Goal: Information Seeking & Learning: Compare options

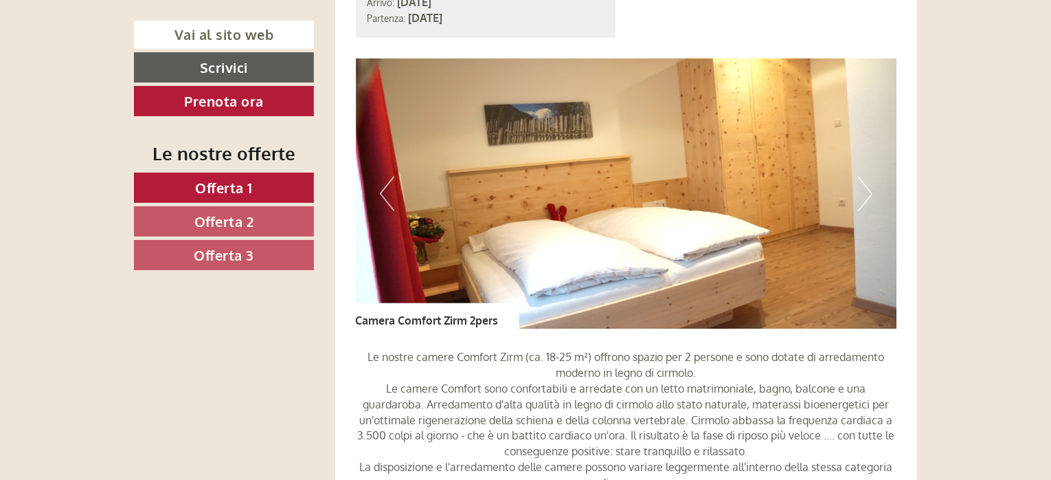
scroll to position [962, 0]
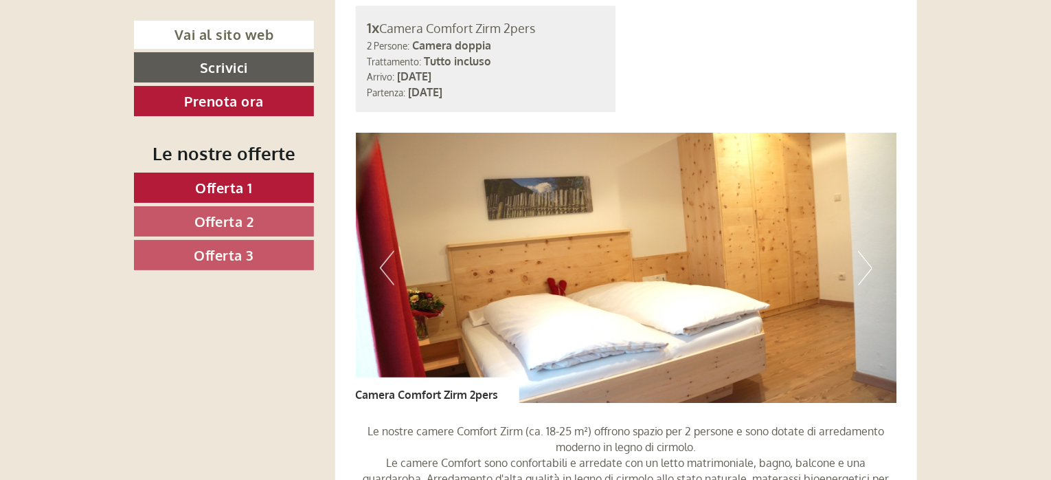
click at [870, 266] on button "Next" at bounding box center [865, 268] width 14 height 34
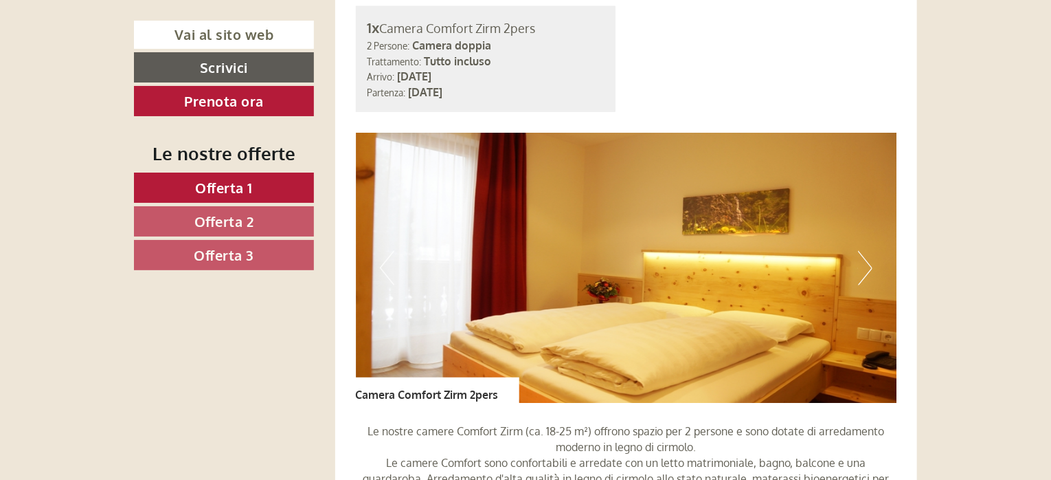
click at [870, 266] on button "Next" at bounding box center [865, 268] width 14 height 34
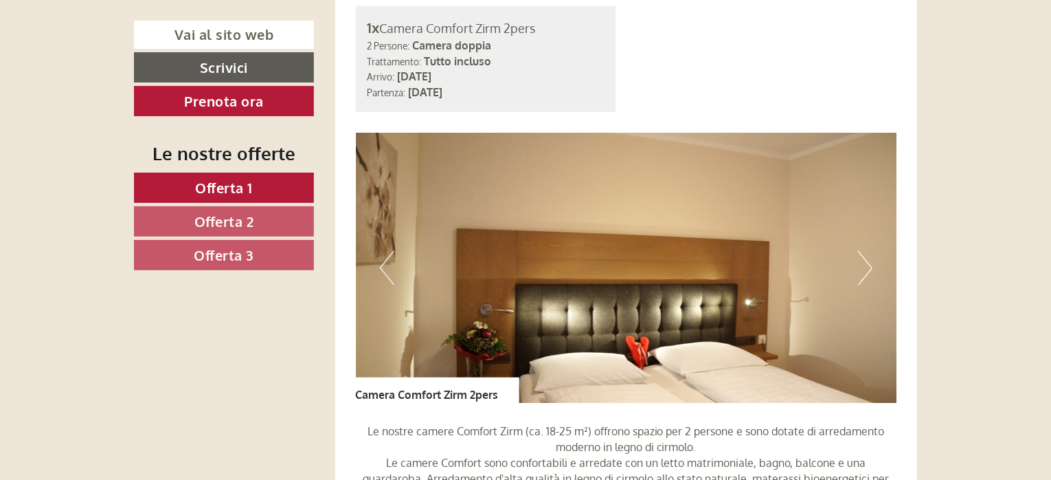
click at [870, 266] on button "Next" at bounding box center [865, 268] width 14 height 34
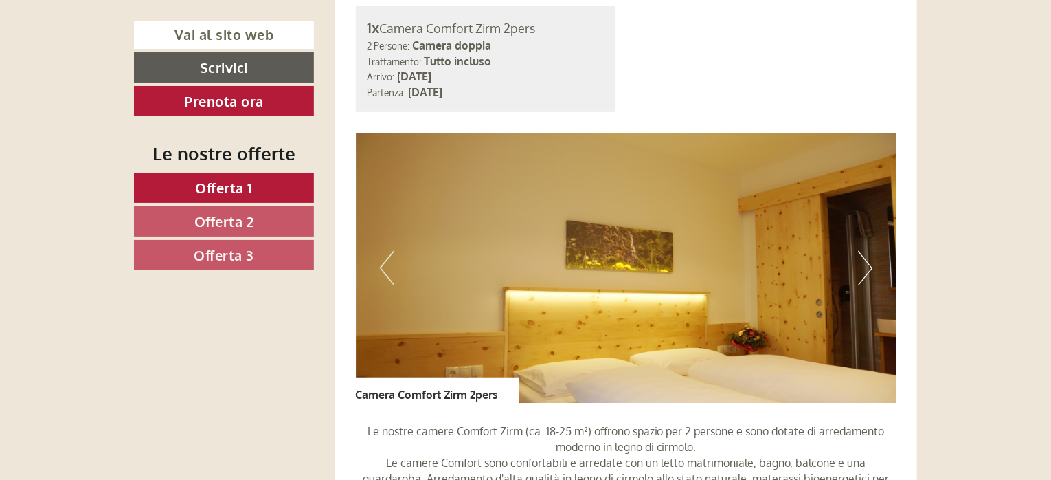
click at [870, 266] on button "Next" at bounding box center [865, 268] width 14 height 34
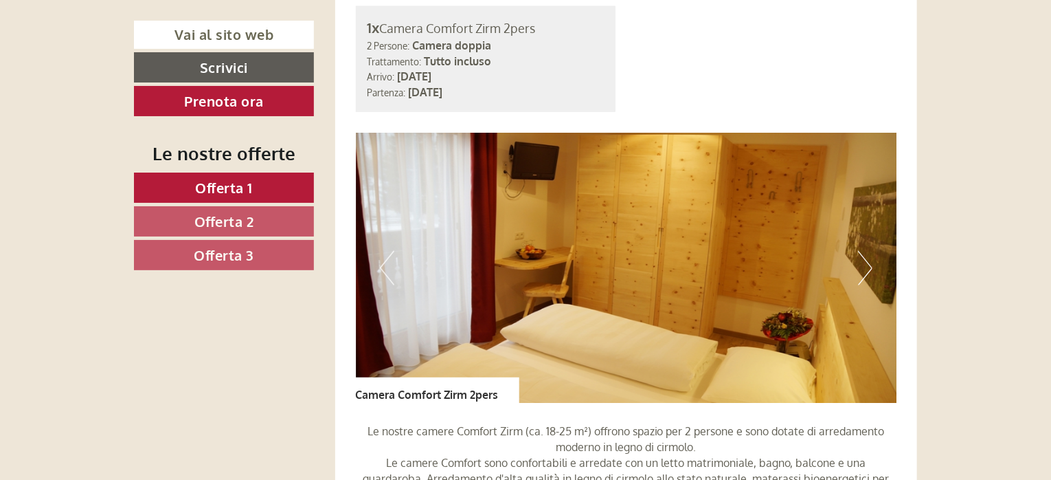
click at [870, 266] on button "Next" at bounding box center [865, 268] width 14 height 34
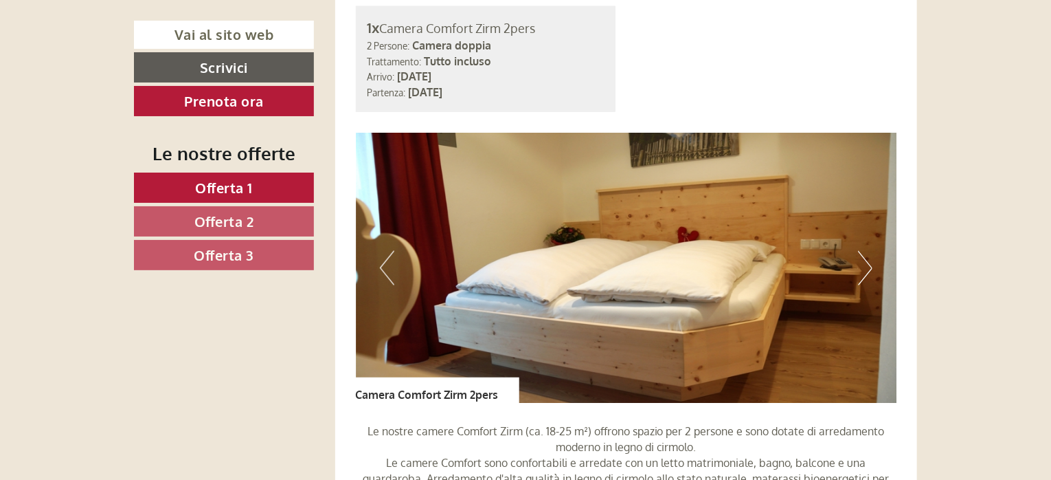
click at [870, 266] on button "Next" at bounding box center [865, 268] width 14 height 34
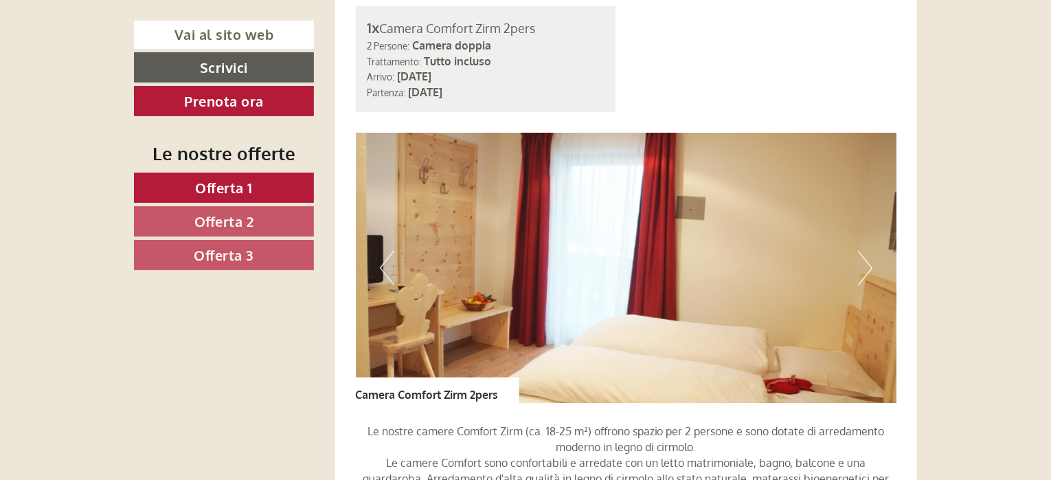
click at [870, 266] on button "Next" at bounding box center [865, 268] width 14 height 34
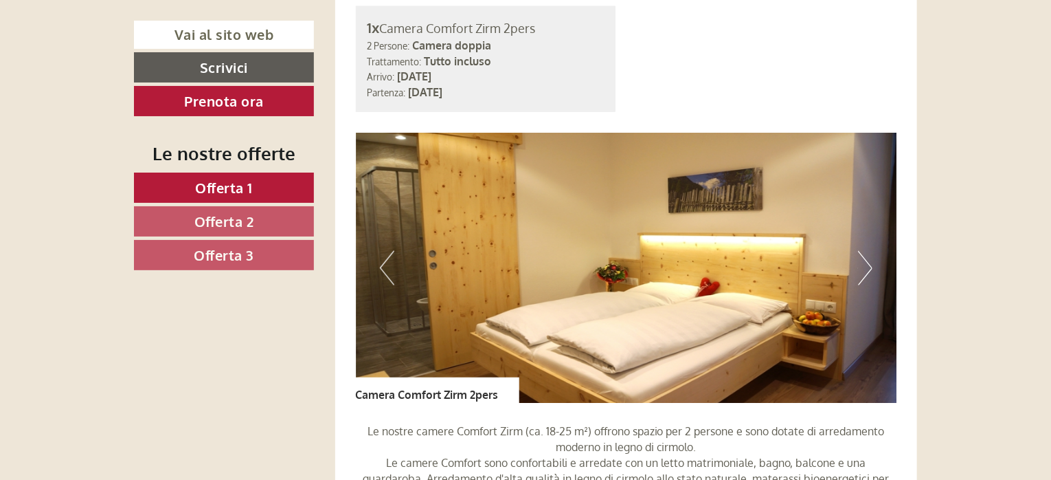
click at [870, 266] on button "Next" at bounding box center [865, 268] width 14 height 34
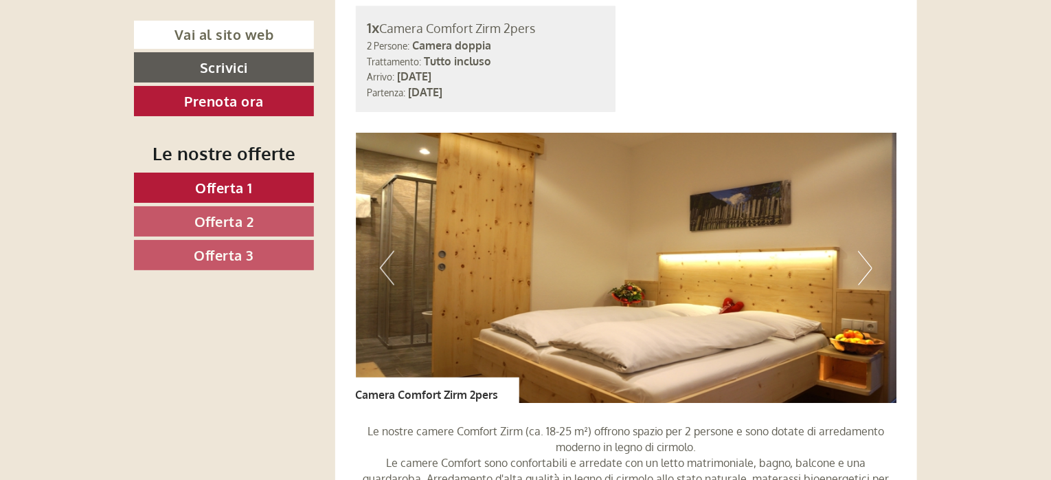
click at [870, 266] on button "Next" at bounding box center [865, 268] width 14 height 34
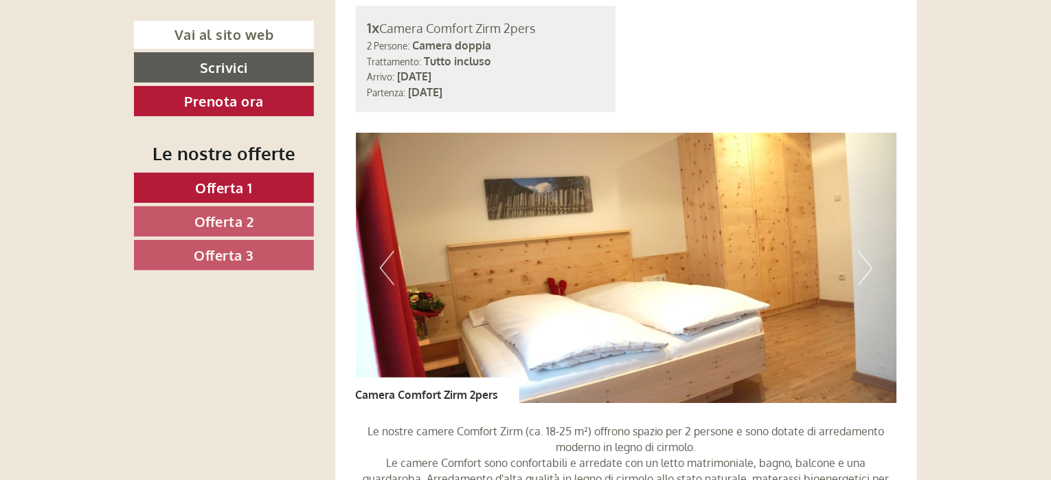
click at [870, 266] on button "Next" at bounding box center [865, 268] width 14 height 34
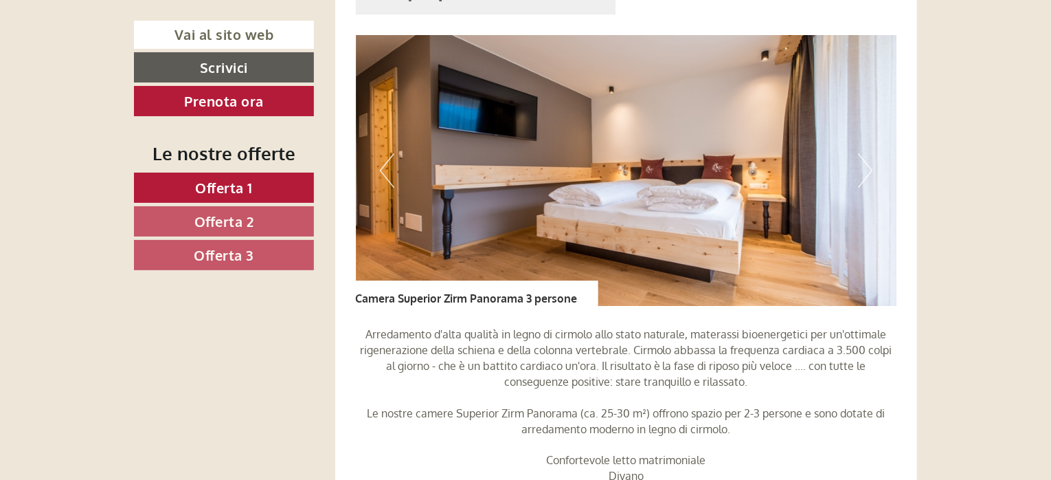
scroll to position [2199, 0]
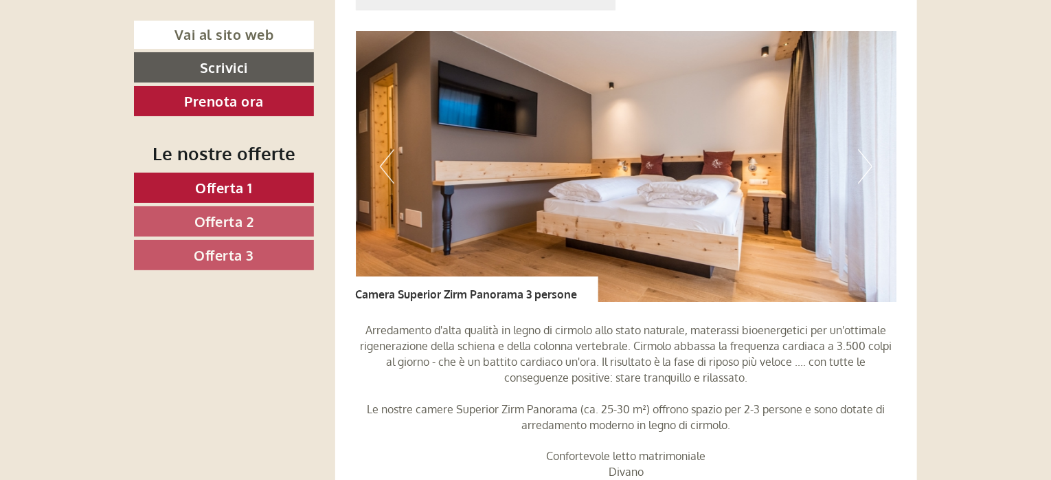
click at [869, 166] on button "Next" at bounding box center [865, 166] width 14 height 34
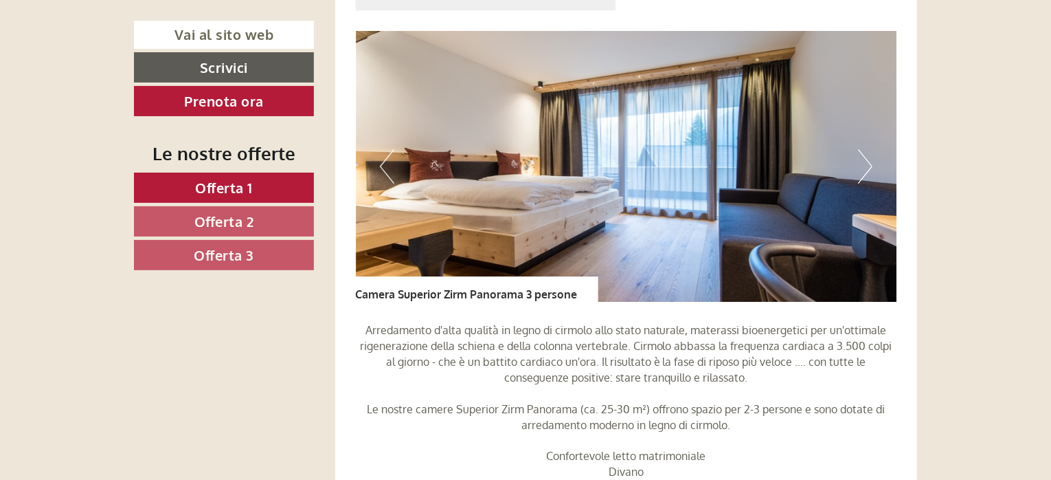
click at [869, 166] on button "Next" at bounding box center [865, 166] width 14 height 34
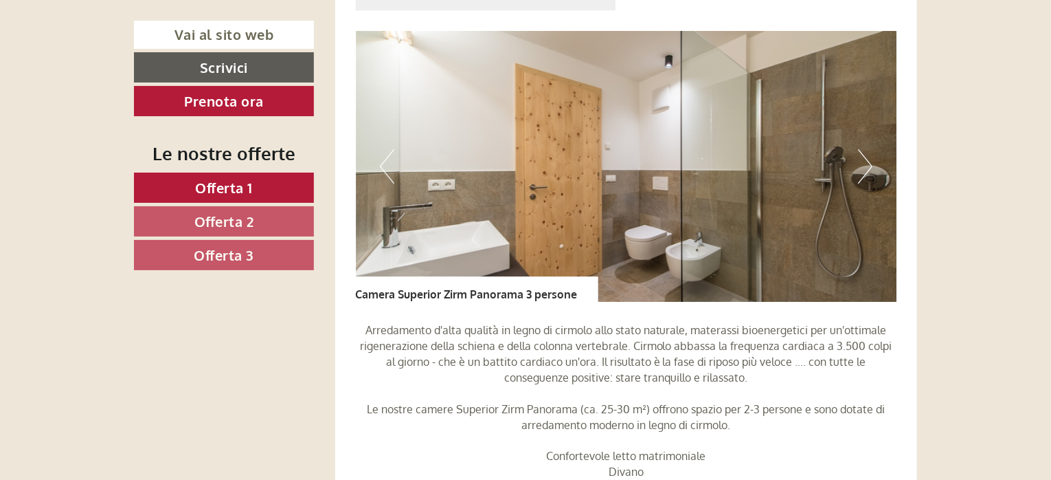
click at [869, 166] on button "Next" at bounding box center [865, 166] width 14 height 34
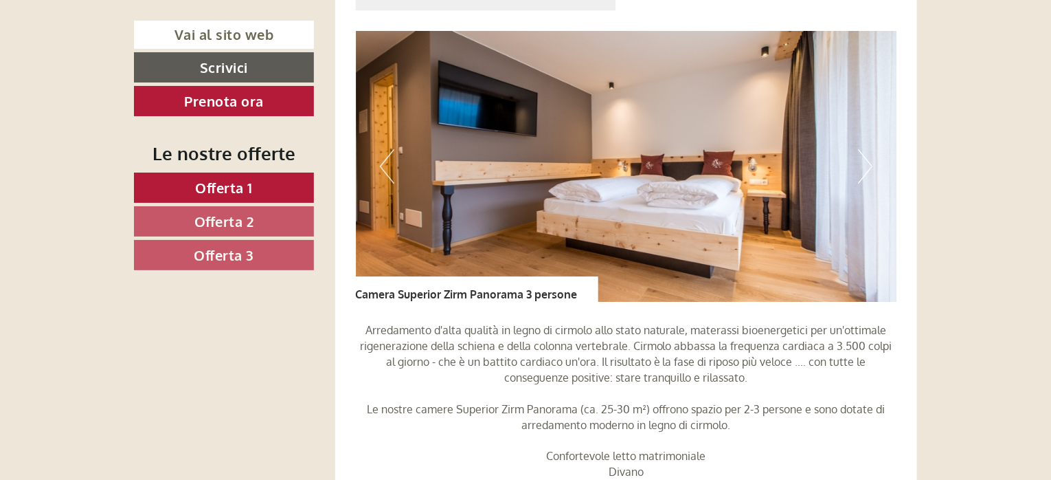
click at [869, 166] on button "Next" at bounding box center [865, 166] width 14 height 34
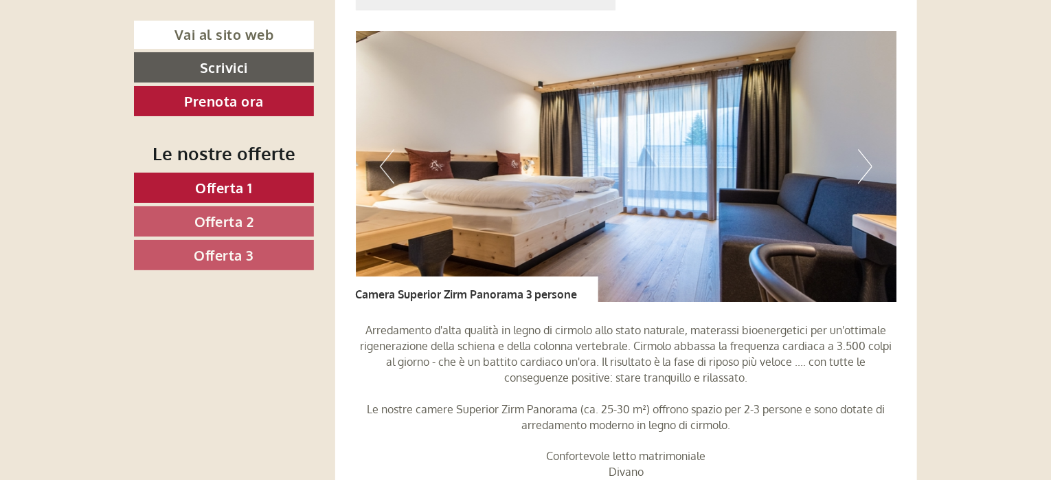
click at [869, 166] on button "Next" at bounding box center [865, 166] width 14 height 34
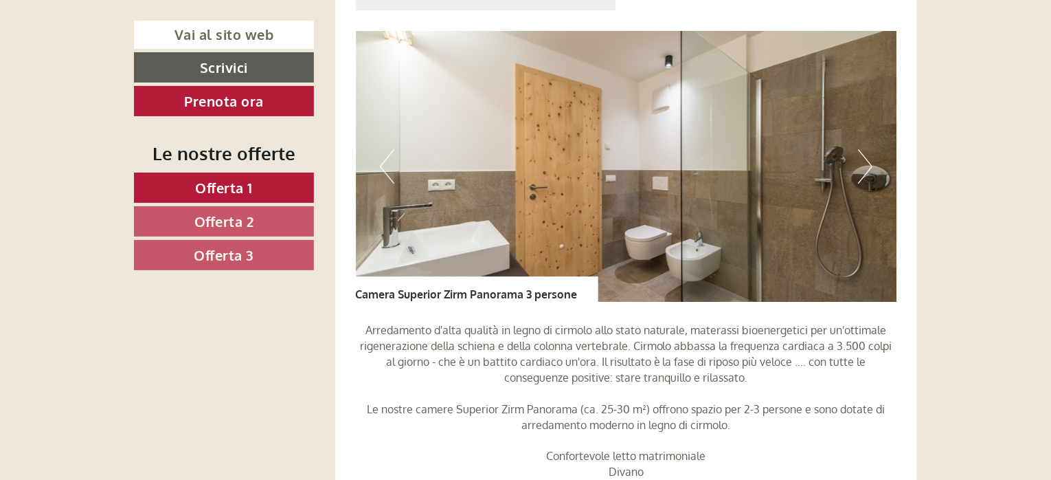
click at [869, 166] on button "Next" at bounding box center [865, 166] width 14 height 34
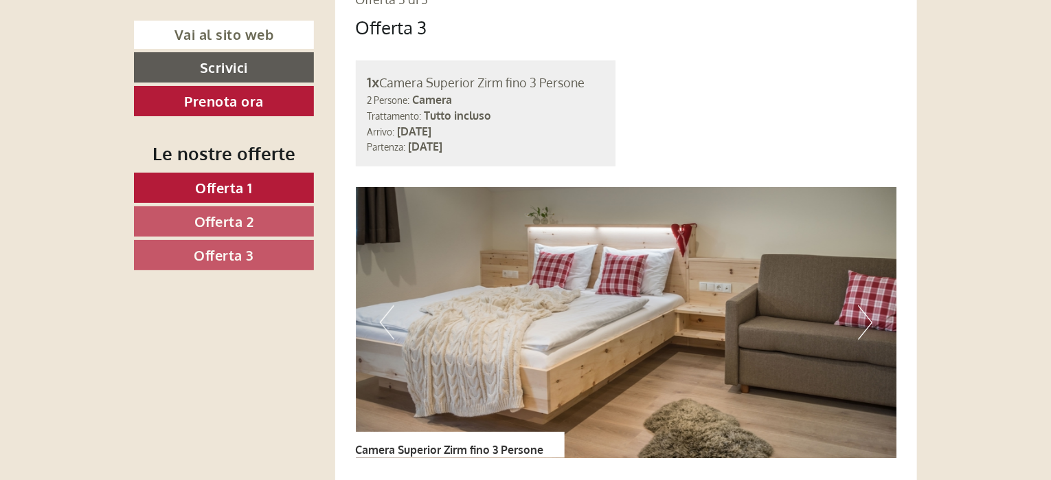
scroll to position [3161, 0]
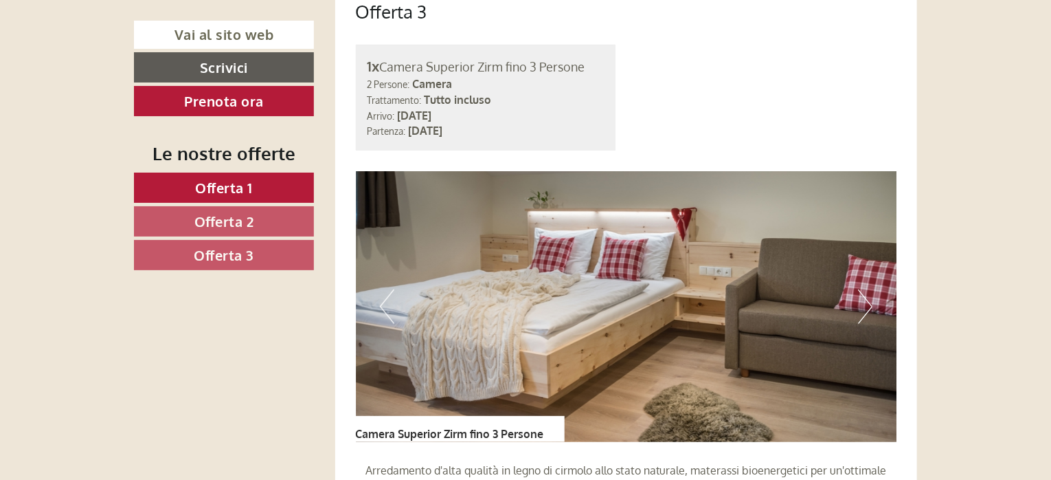
click at [869, 297] on button "Next" at bounding box center [865, 306] width 14 height 34
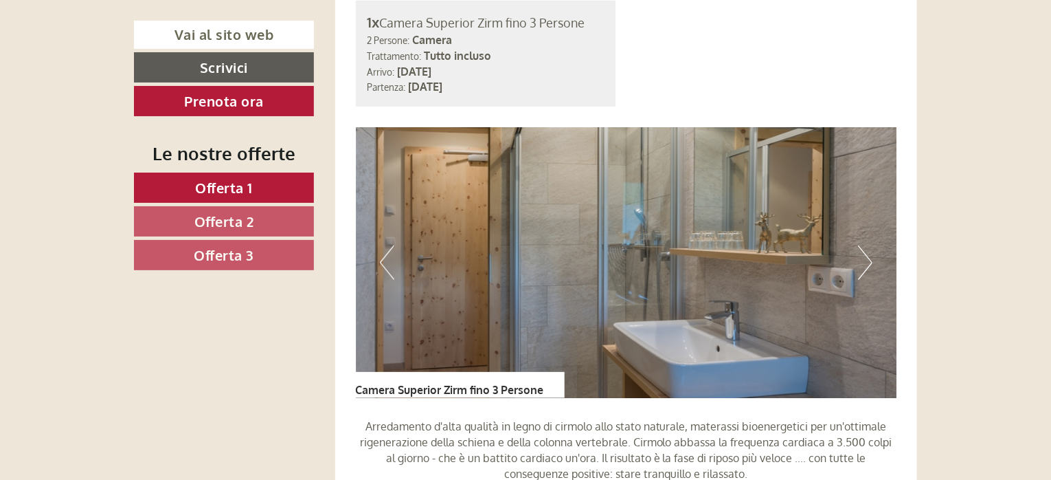
scroll to position [3229, 0]
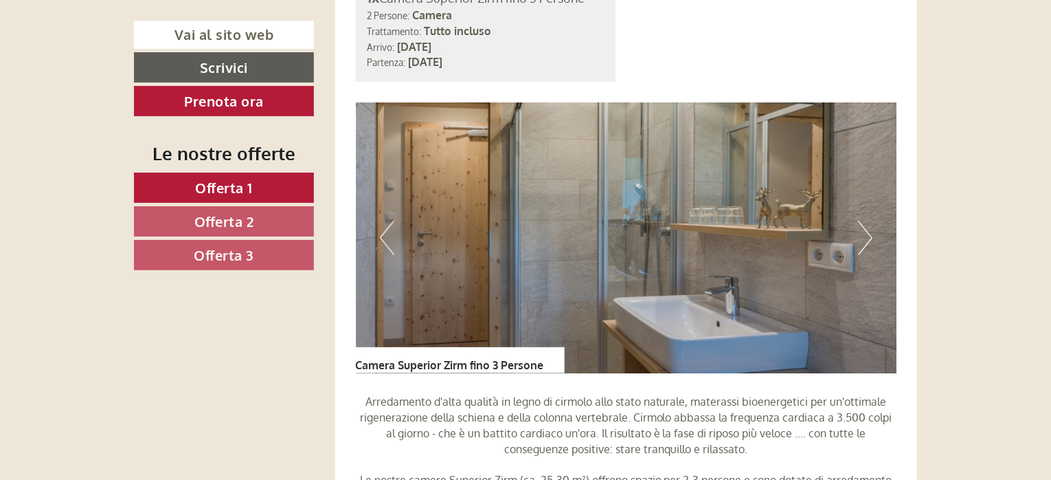
click at [870, 233] on button "Next" at bounding box center [865, 238] width 14 height 34
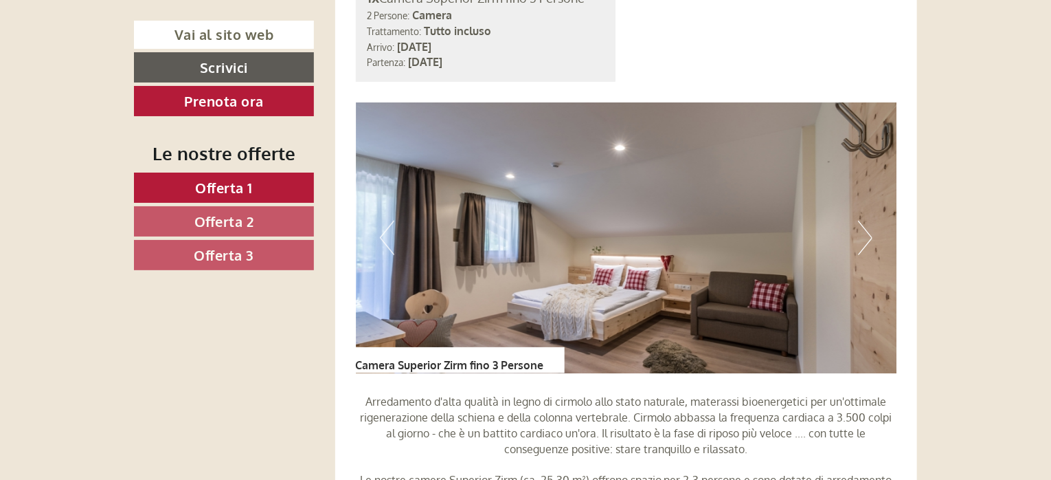
click at [870, 233] on button "Next" at bounding box center [865, 238] width 14 height 34
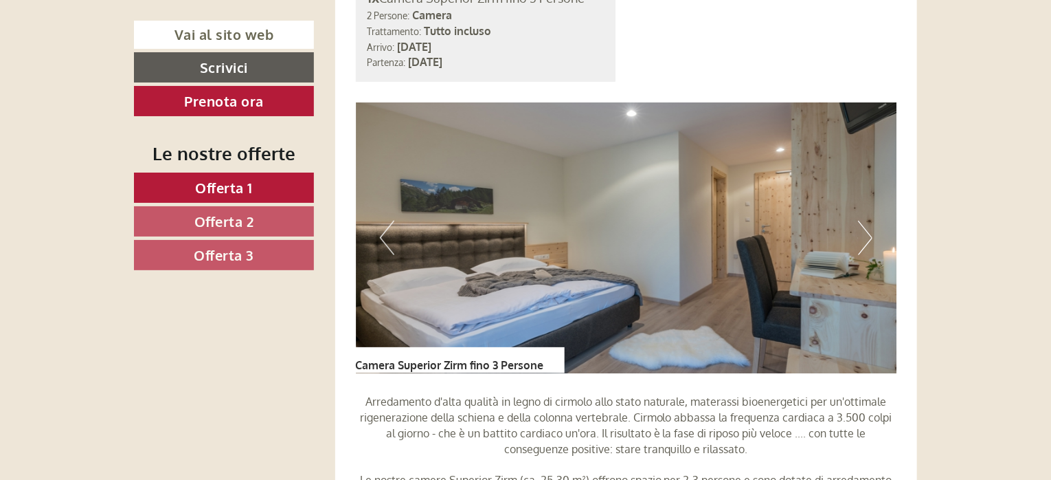
click at [870, 233] on button "Next" at bounding box center [865, 238] width 14 height 34
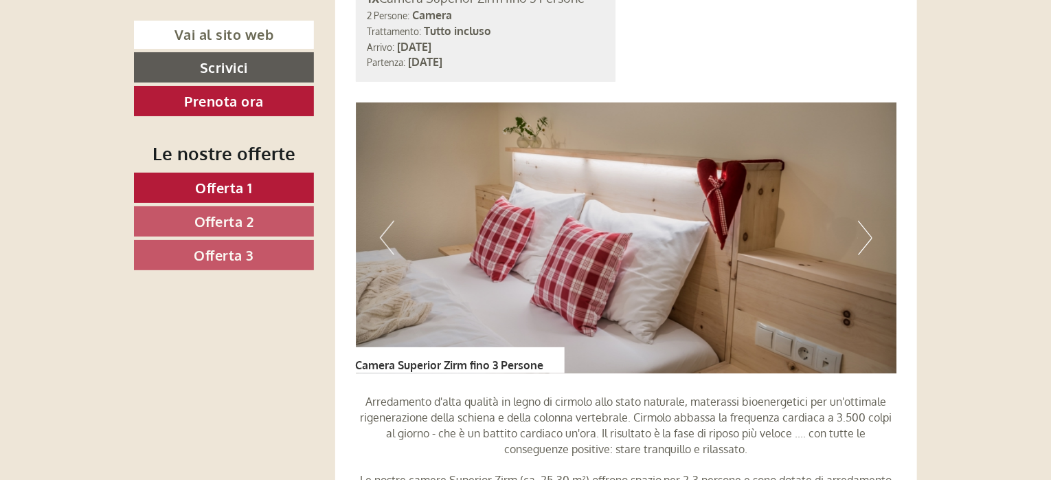
click at [870, 233] on button "Next" at bounding box center [865, 238] width 14 height 34
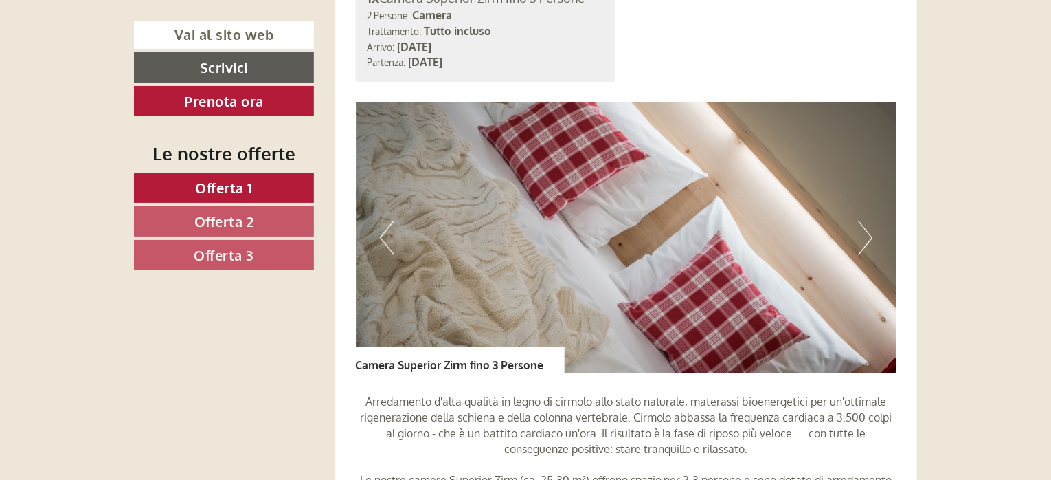
click at [870, 233] on button "Next" at bounding box center [865, 238] width 14 height 34
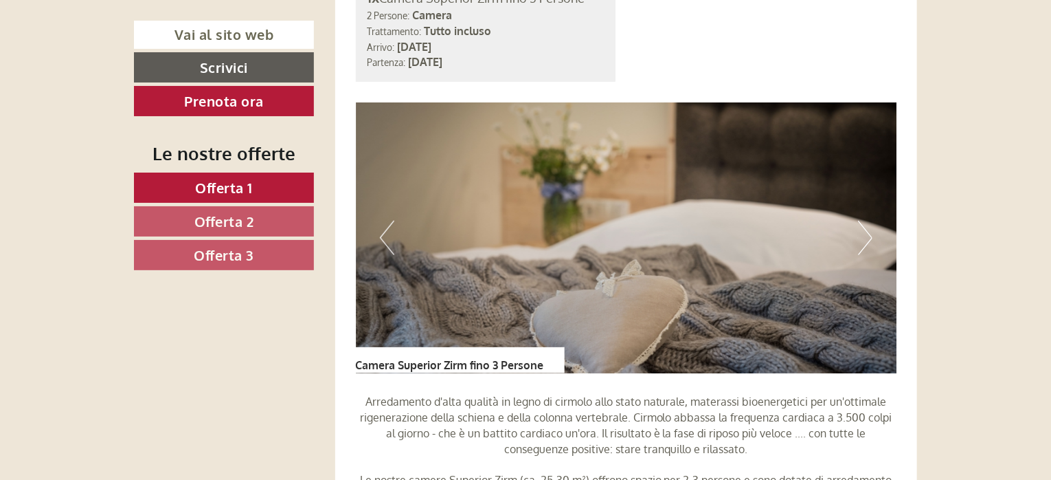
click at [870, 233] on button "Next" at bounding box center [865, 238] width 14 height 34
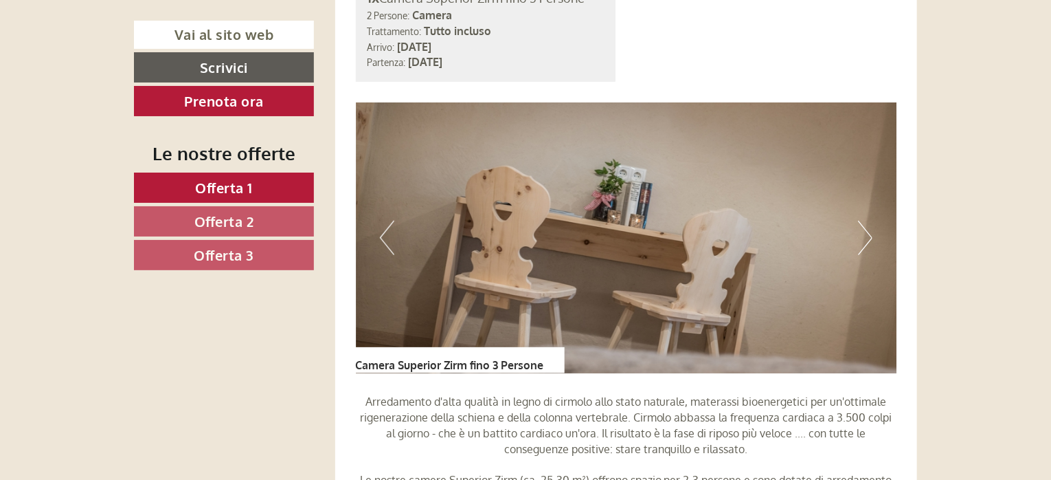
click at [870, 232] on button "Next" at bounding box center [865, 238] width 14 height 34
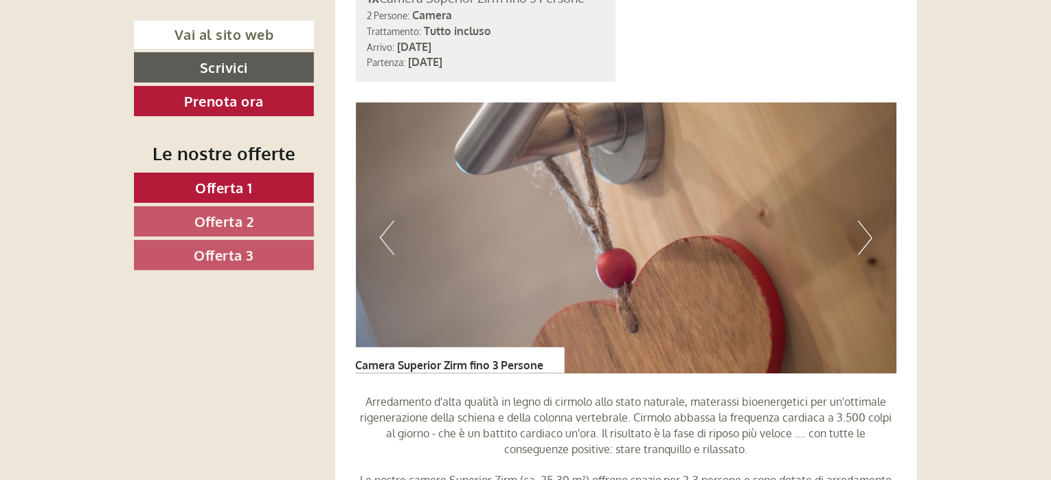
click at [870, 232] on button "Next" at bounding box center [865, 238] width 14 height 34
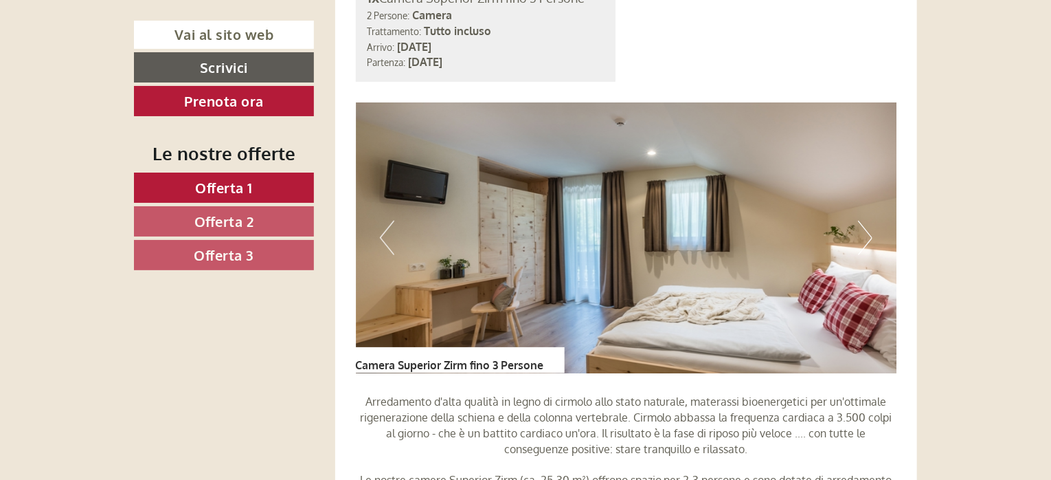
click at [870, 232] on button "Next" at bounding box center [865, 238] width 14 height 34
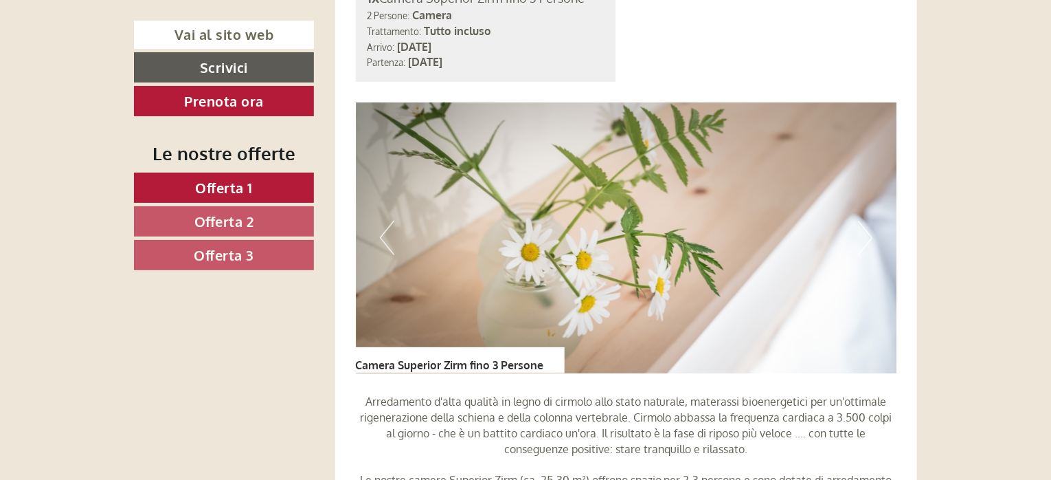
click at [870, 232] on button "Next" at bounding box center [865, 238] width 14 height 34
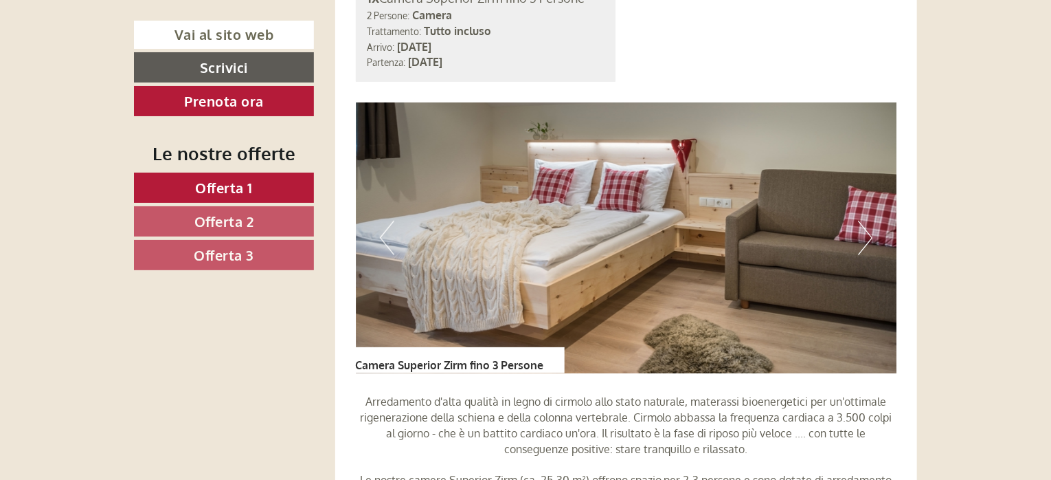
click at [871, 230] on button "Next" at bounding box center [865, 238] width 14 height 34
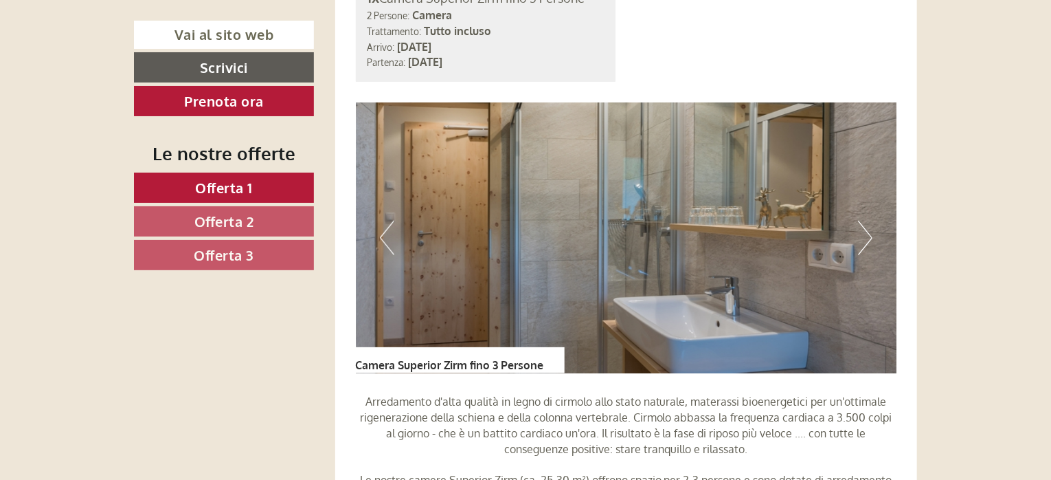
click at [871, 233] on button "Next" at bounding box center [865, 238] width 14 height 34
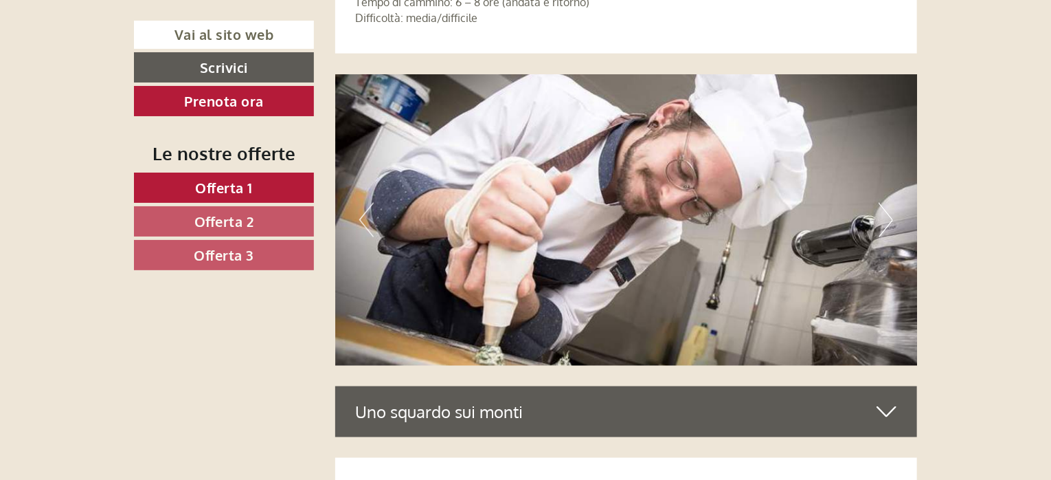
scroll to position [6115, 0]
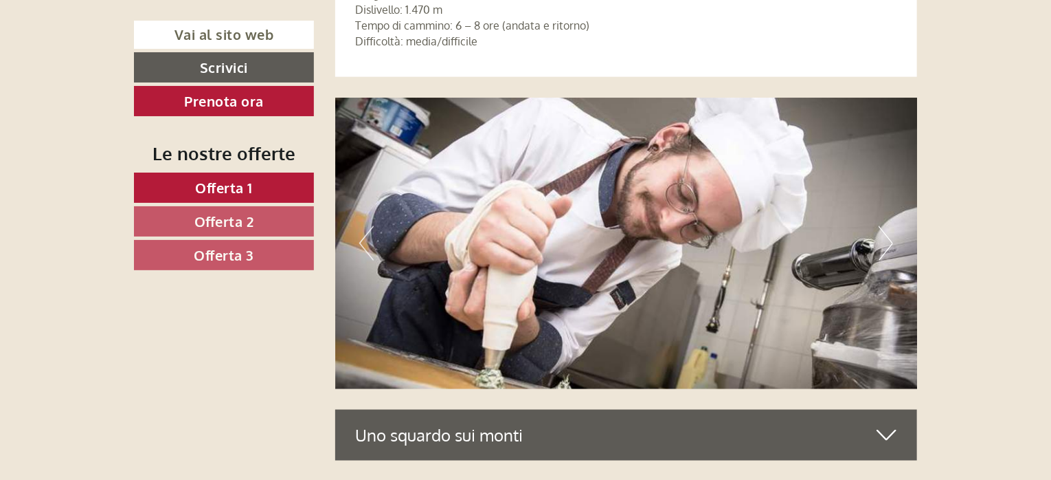
click at [889, 238] on button "Next" at bounding box center [886, 243] width 14 height 34
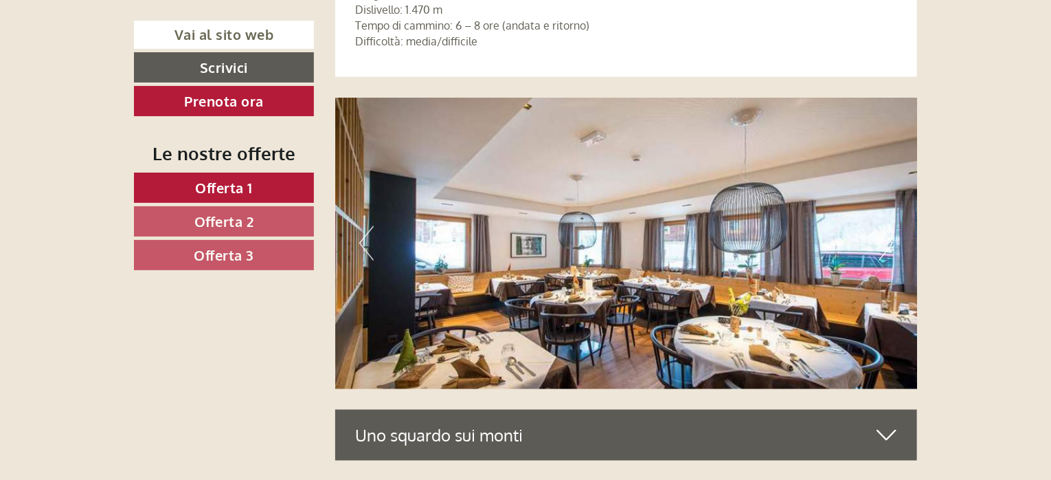
click at [889, 240] on button "Next" at bounding box center [886, 243] width 14 height 34
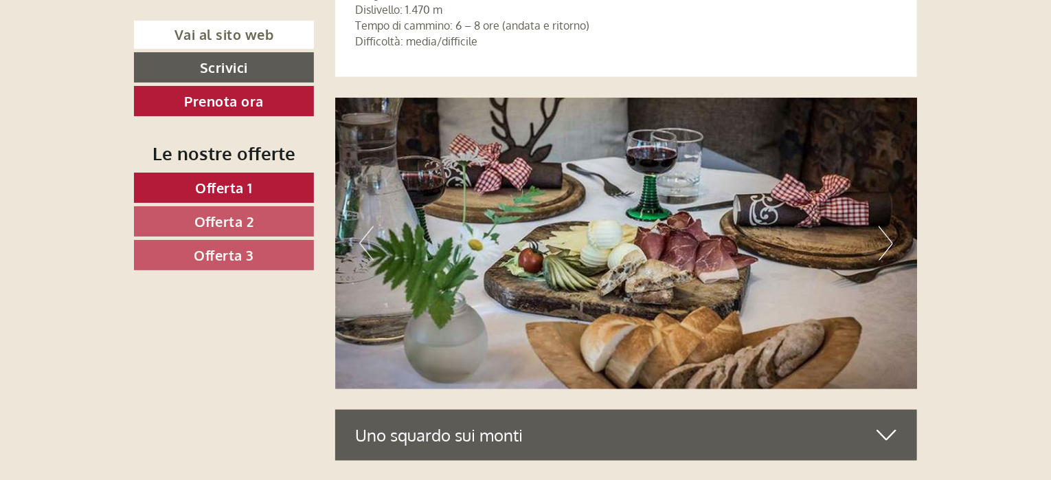
click at [889, 241] on button "Next" at bounding box center [886, 243] width 14 height 34
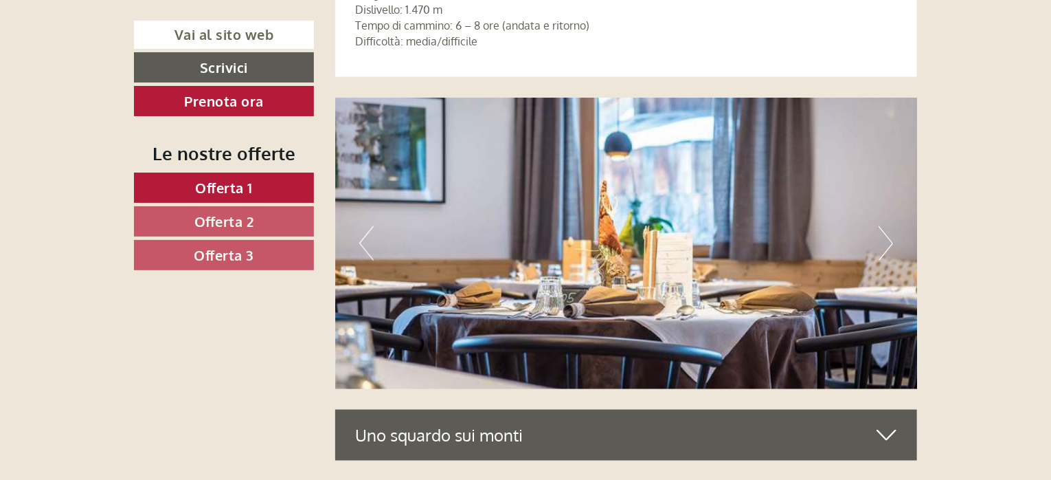
click at [889, 241] on button "Next" at bounding box center [886, 243] width 14 height 34
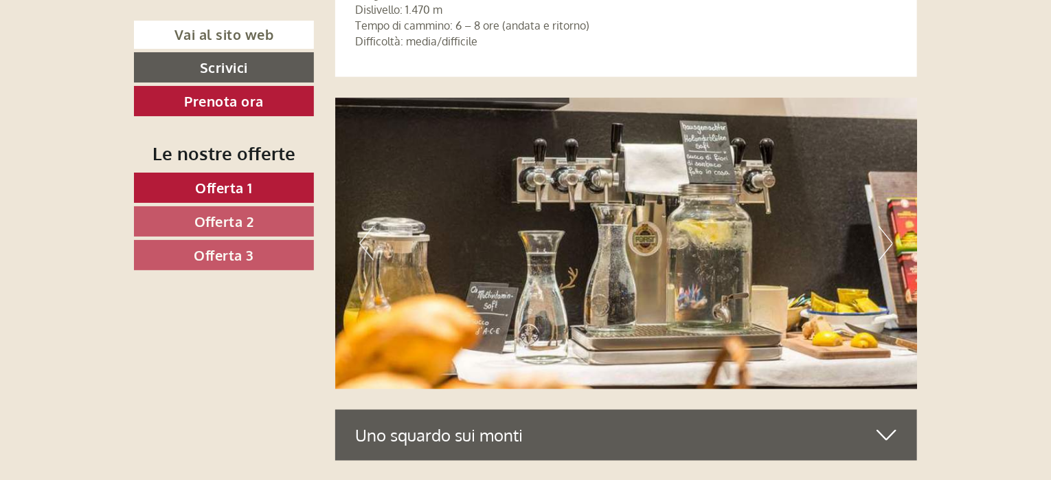
click at [889, 241] on button "Next" at bounding box center [886, 243] width 14 height 34
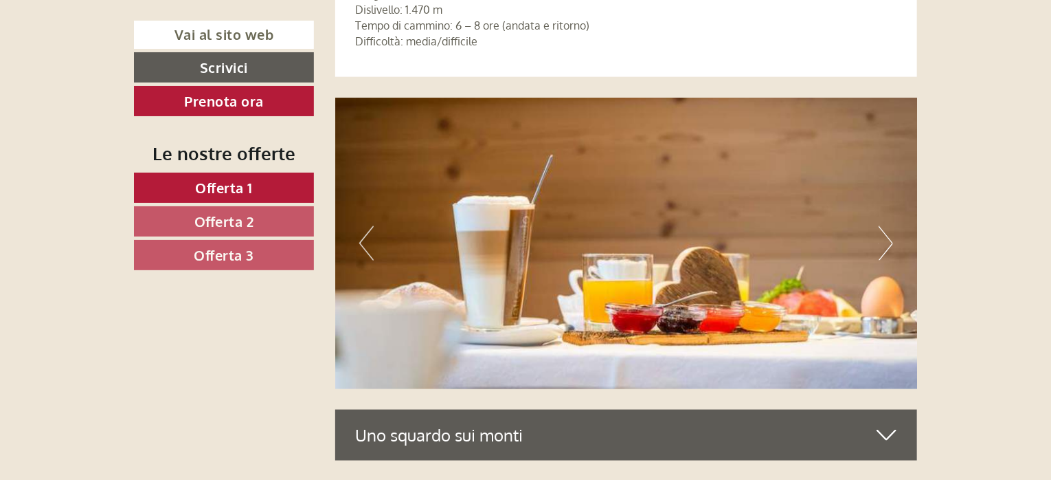
click at [889, 241] on button "Next" at bounding box center [886, 243] width 14 height 34
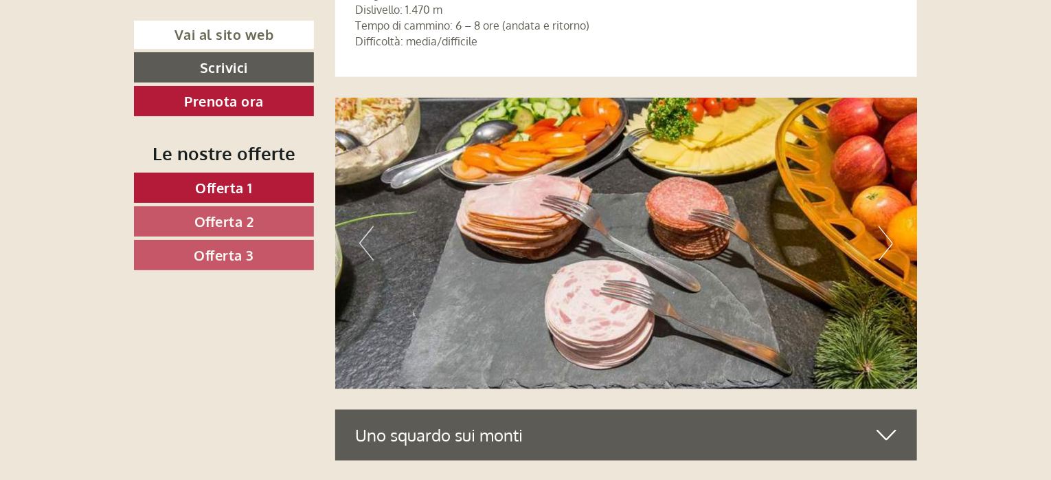
click at [889, 241] on button "Next" at bounding box center [886, 243] width 14 height 34
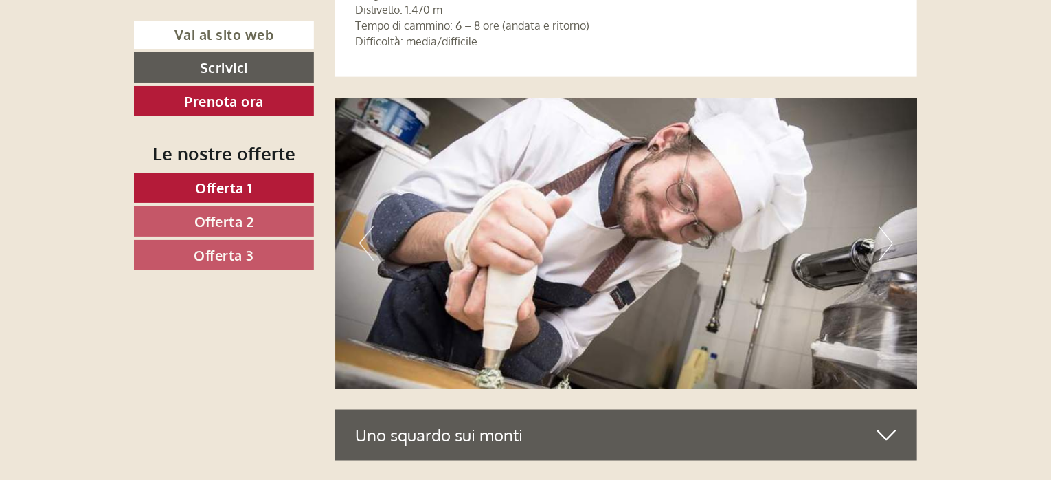
click at [889, 241] on button "Next" at bounding box center [886, 243] width 14 height 34
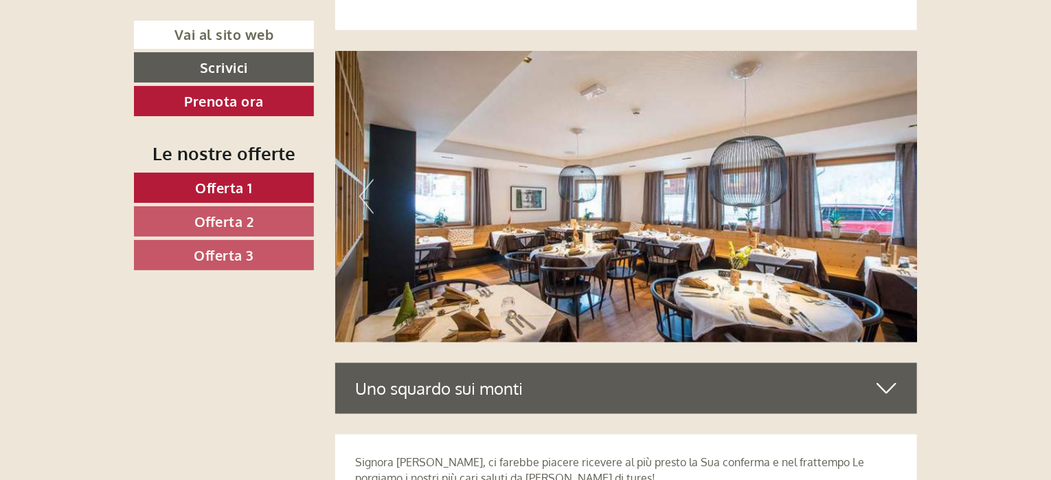
scroll to position [6321, 0]
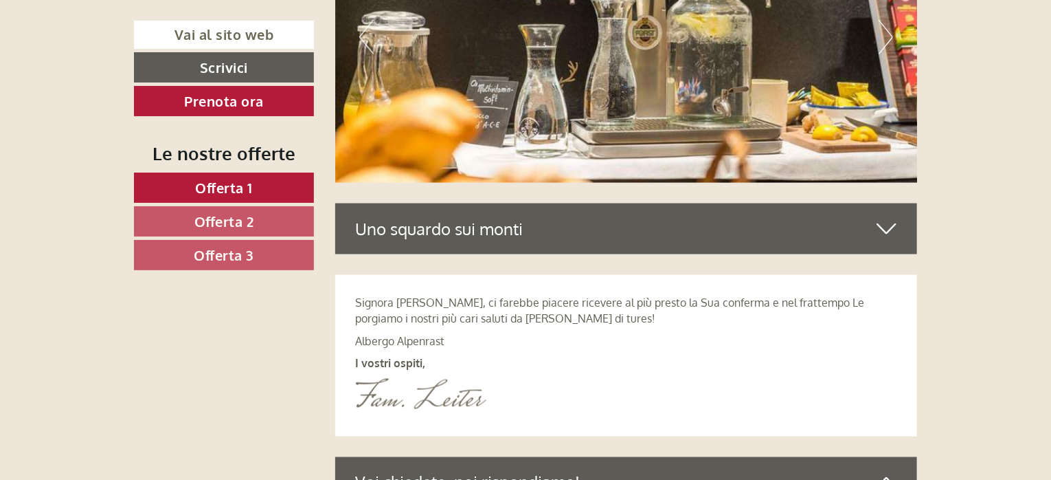
click at [885, 227] on icon at bounding box center [887, 228] width 20 height 23
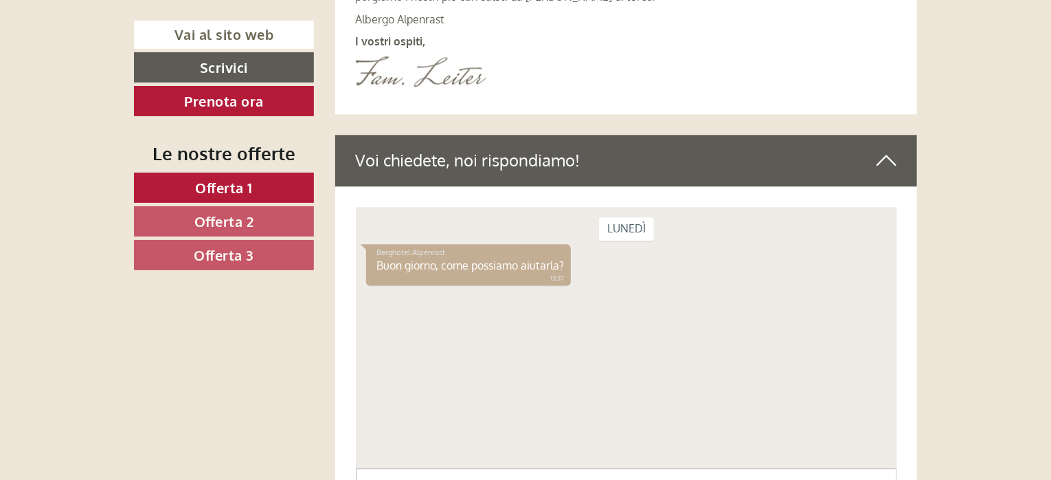
scroll to position [6721, 0]
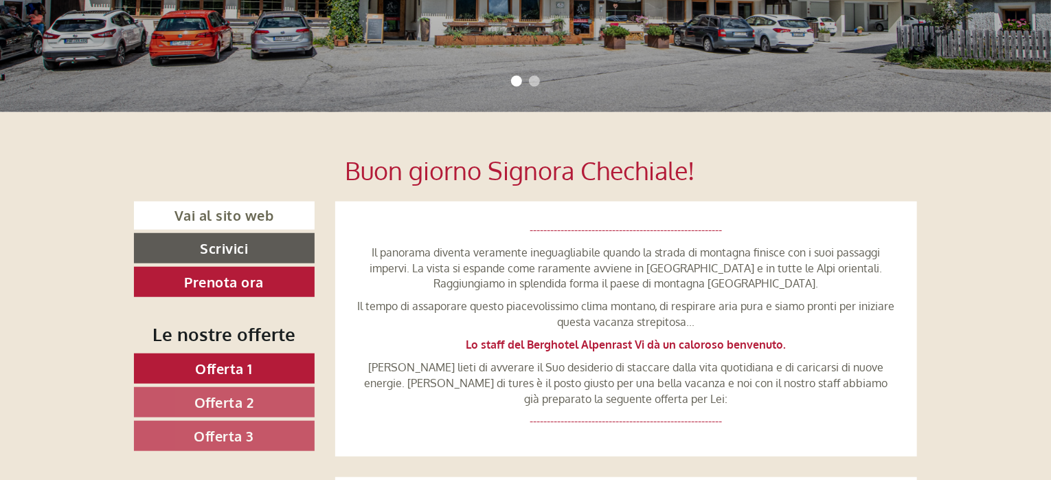
scroll to position [412, 0]
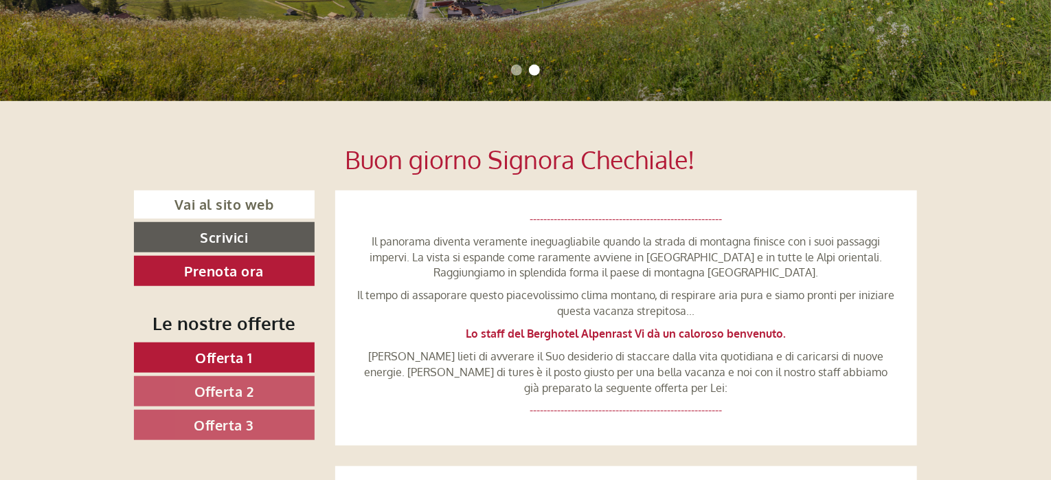
click at [214, 351] on span "Offerta 1" at bounding box center [225, 357] width 58 height 18
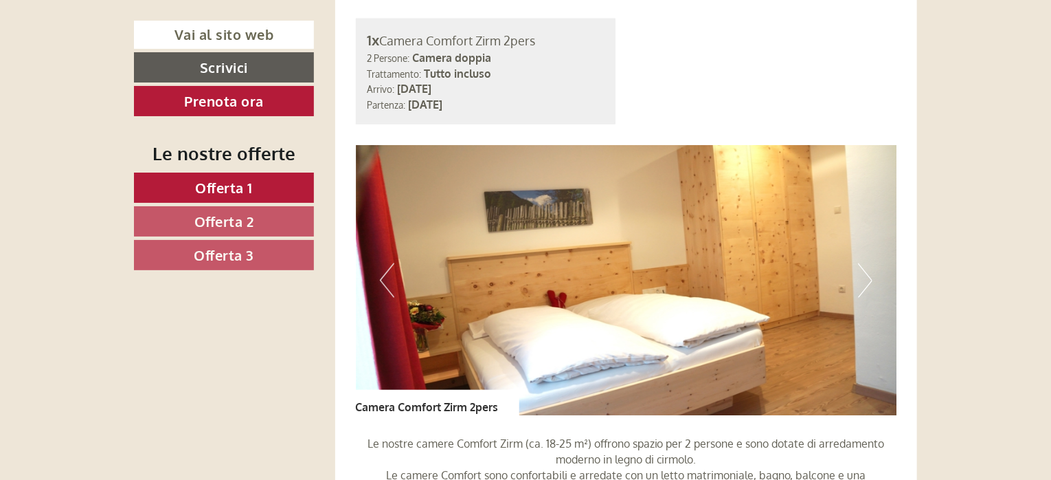
scroll to position [1016, 0]
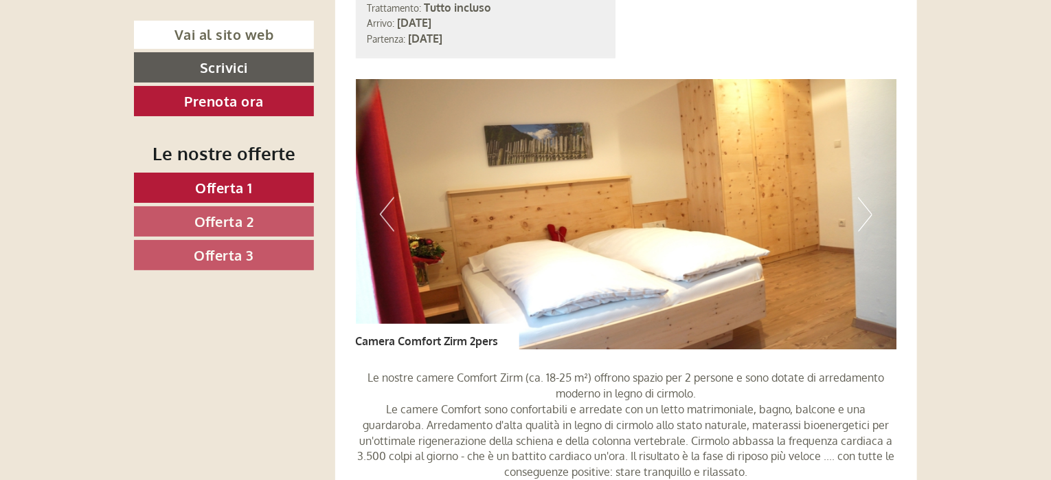
click at [870, 208] on button "Next" at bounding box center [865, 214] width 14 height 34
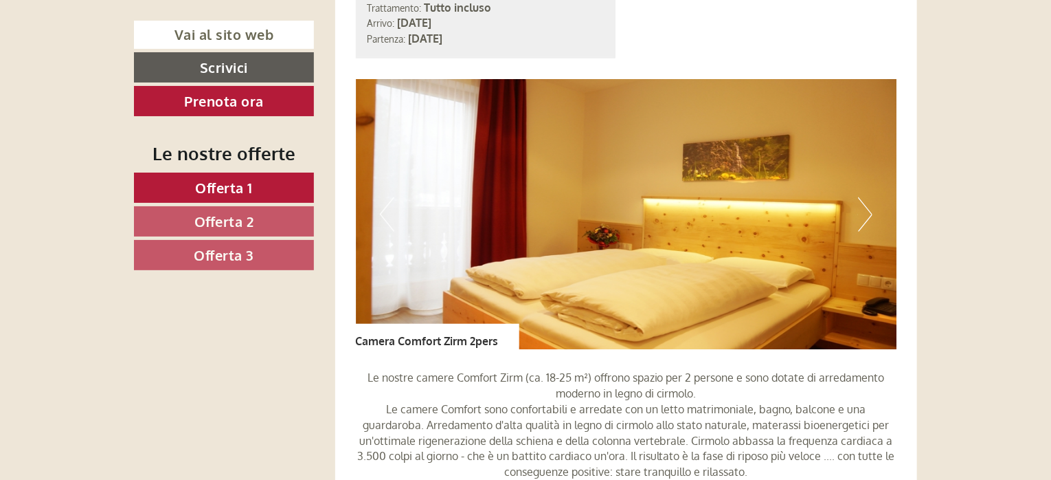
click at [870, 208] on button "Next" at bounding box center [865, 214] width 14 height 34
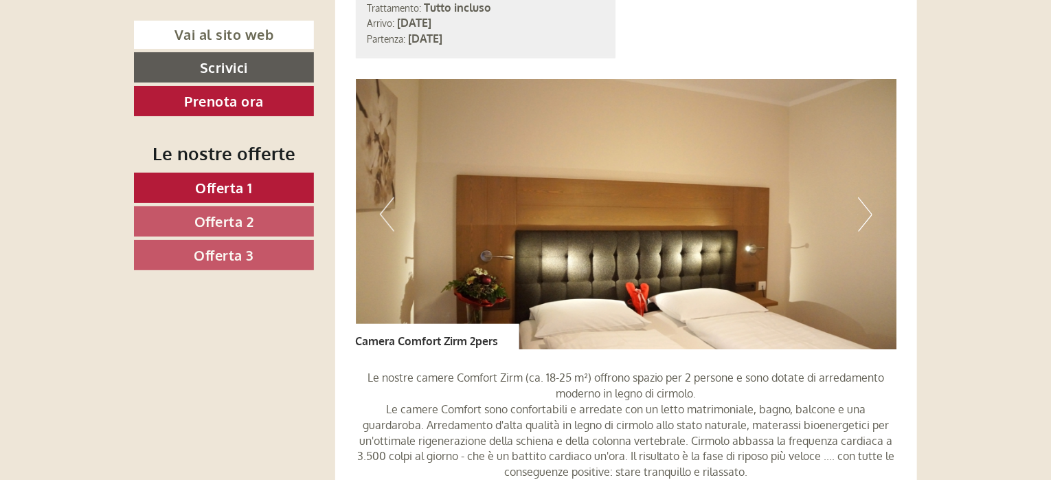
click at [871, 210] on button "Next" at bounding box center [865, 214] width 14 height 34
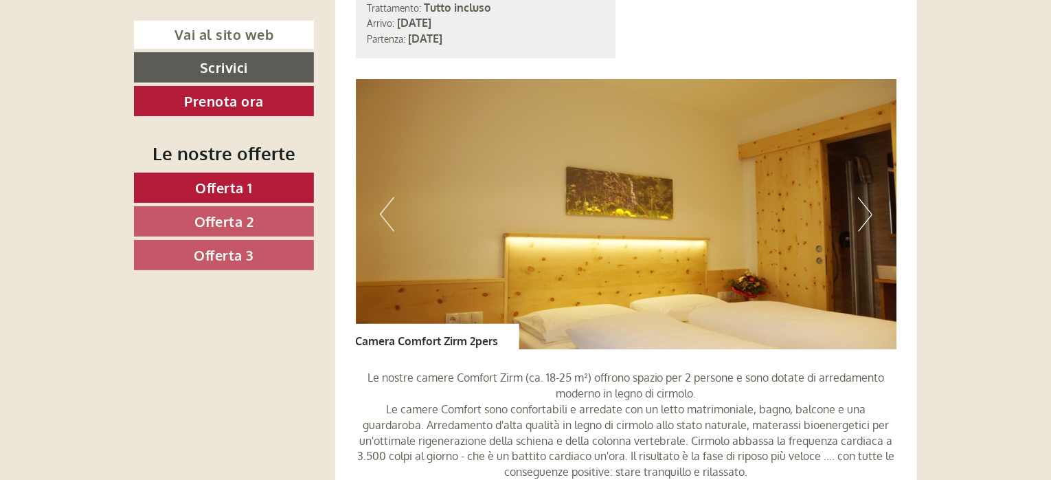
click at [871, 210] on button "Next" at bounding box center [865, 214] width 14 height 34
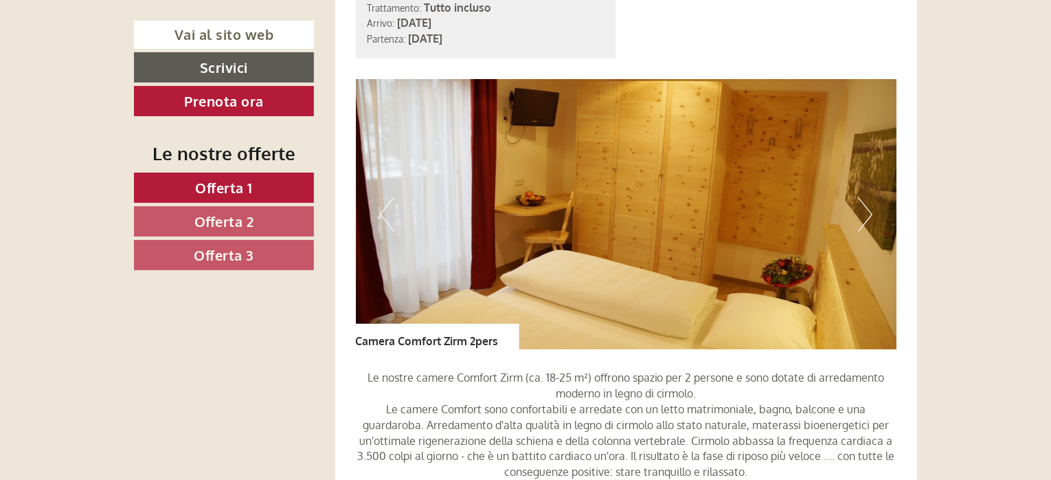
click at [871, 210] on button "Next" at bounding box center [865, 214] width 14 height 34
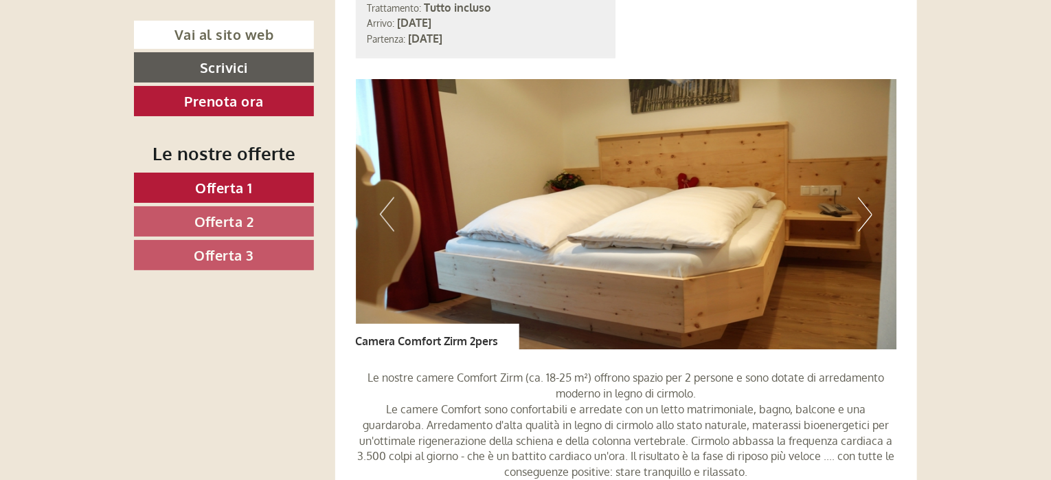
click at [871, 210] on button "Next" at bounding box center [865, 214] width 14 height 34
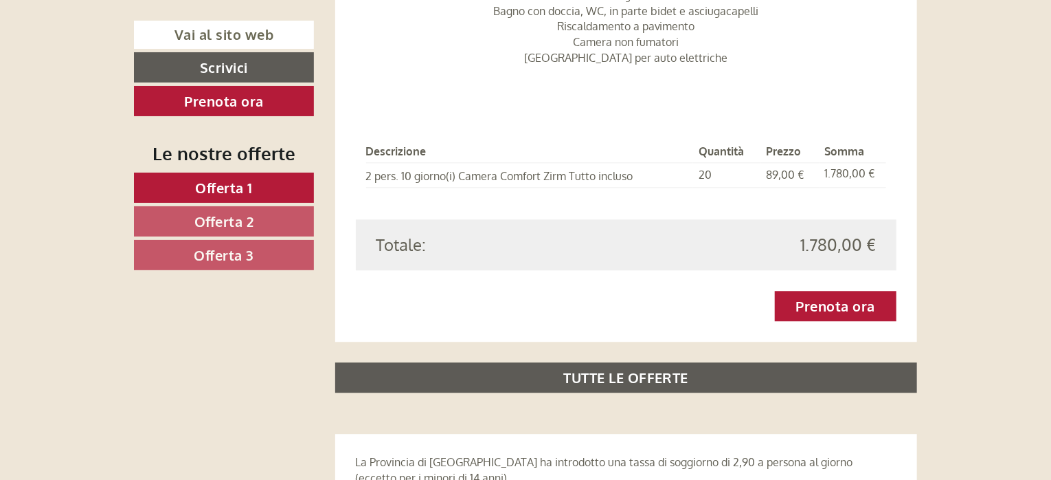
scroll to position [1497, 0]
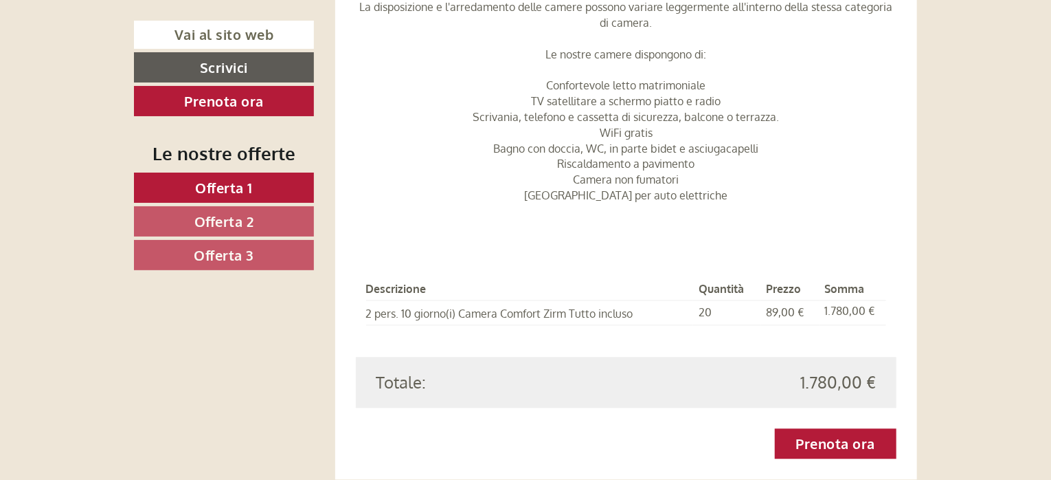
click at [222, 218] on span "Offerta 2" at bounding box center [224, 221] width 60 height 18
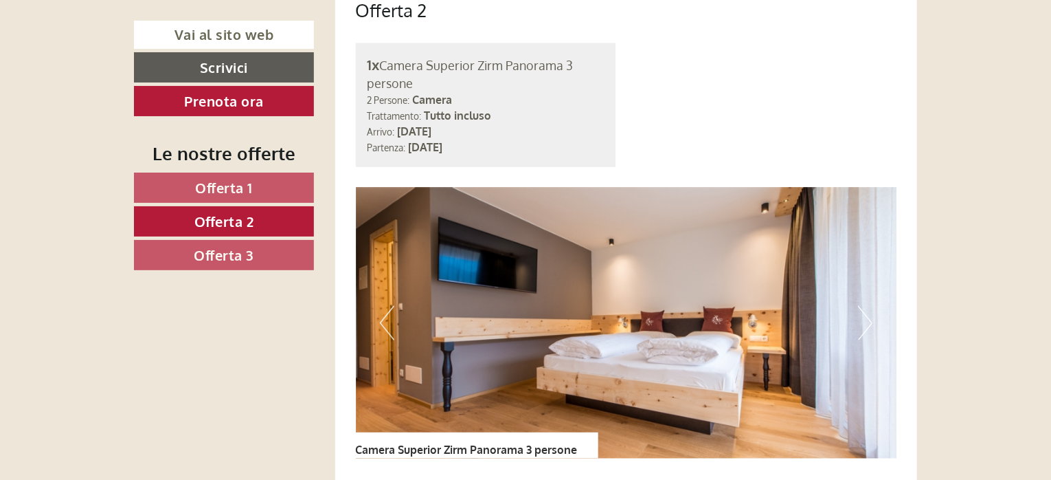
scroll to position [947, 0]
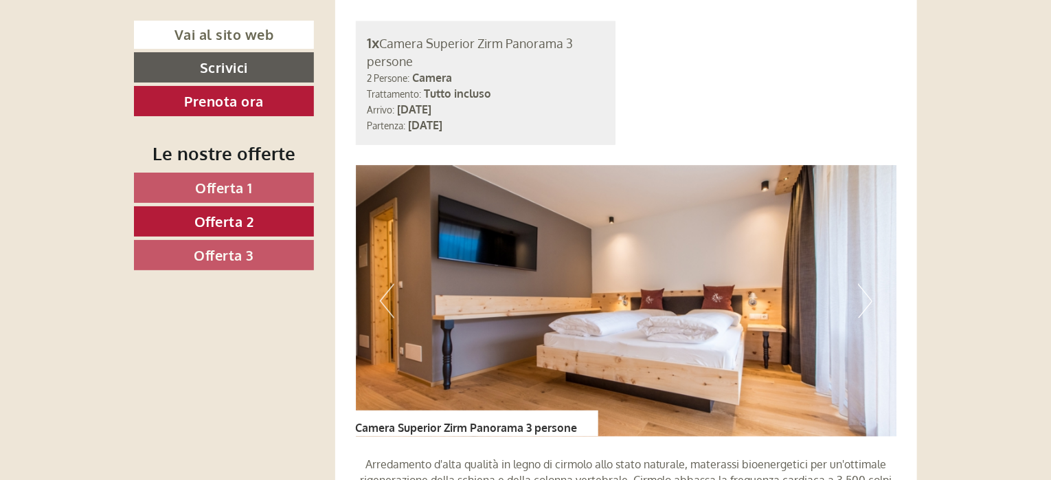
click at [870, 299] on button "Next" at bounding box center [865, 301] width 14 height 34
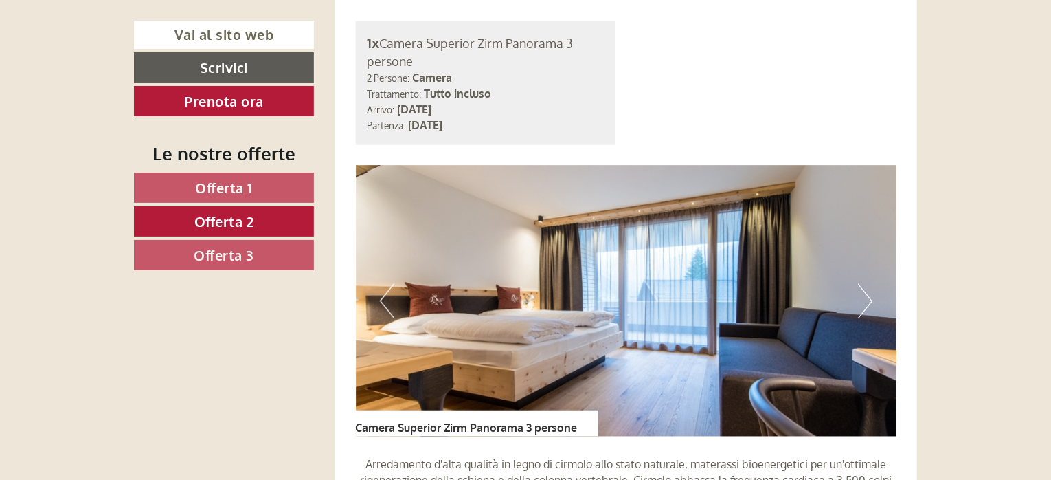
click at [870, 299] on button "Next" at bounding box center [865, 301] width 14 height 34
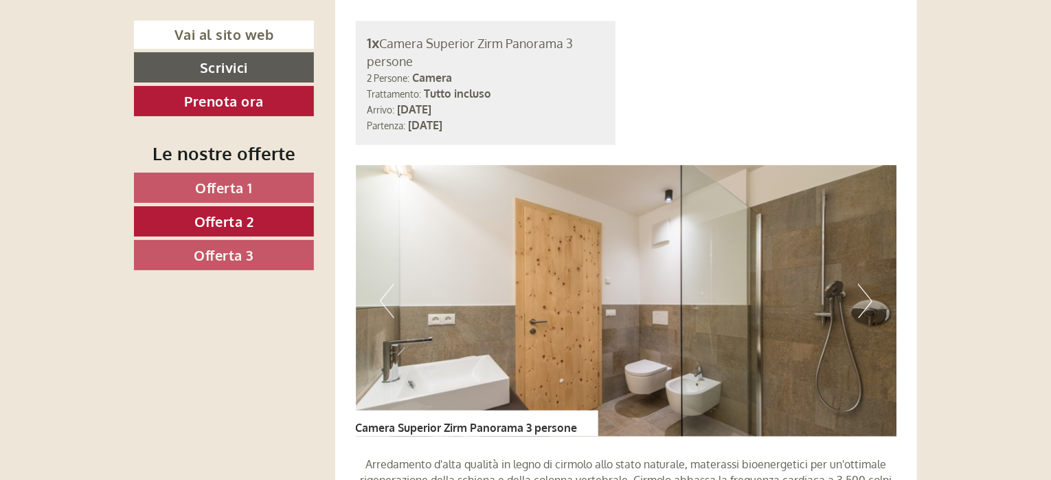
click at [875, 298] on div "Previous Next" at bounding box center [626, 301] width 541 height 271
click at [867, 298] on button "Next" at bounding box center [865, 301] width 14 height 34
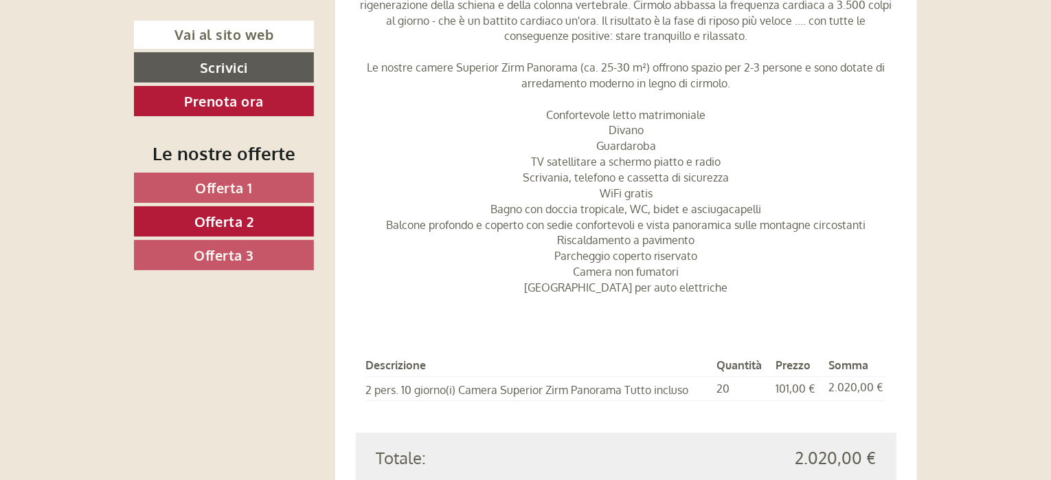
scroll to position [1565, 0]
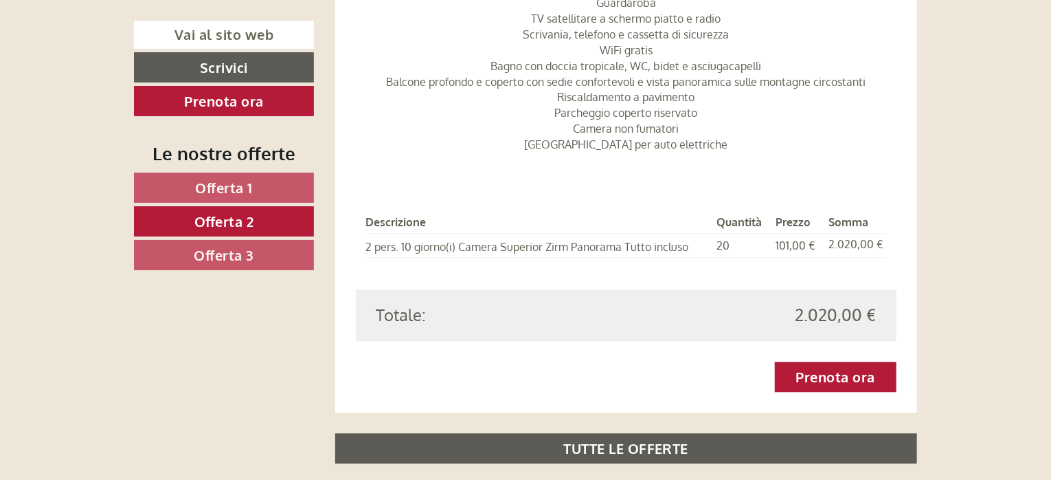
click at [242, 251] on span "Offerta 3" at bounding box center [224, 255] width 60 height 18
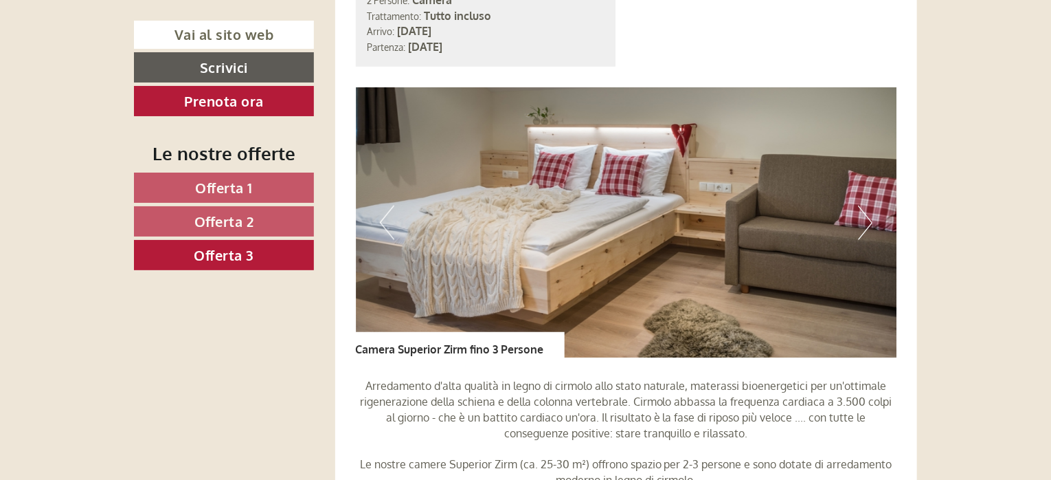
scroll to position [1016, 0]
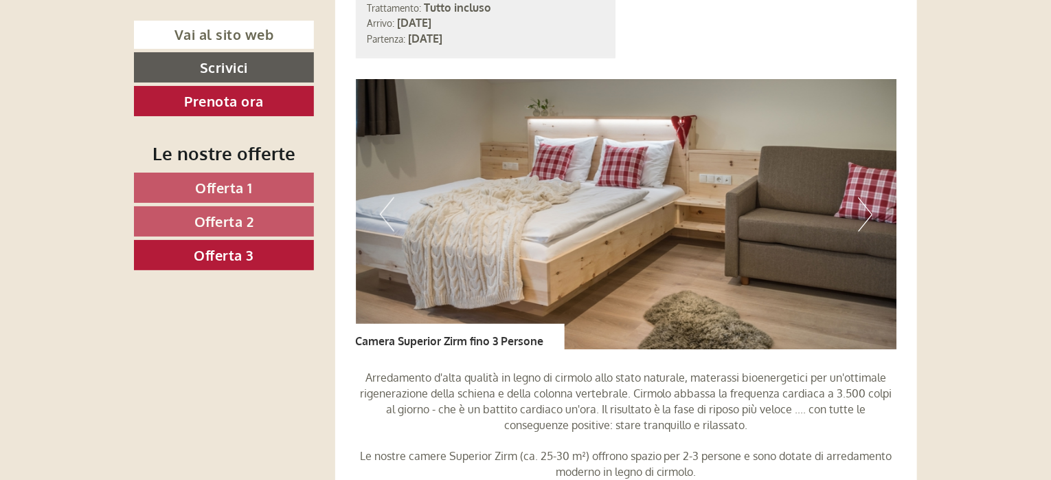
click at [871, 211] on button "Next" at bounding box center [865, 214] width 14 height 34
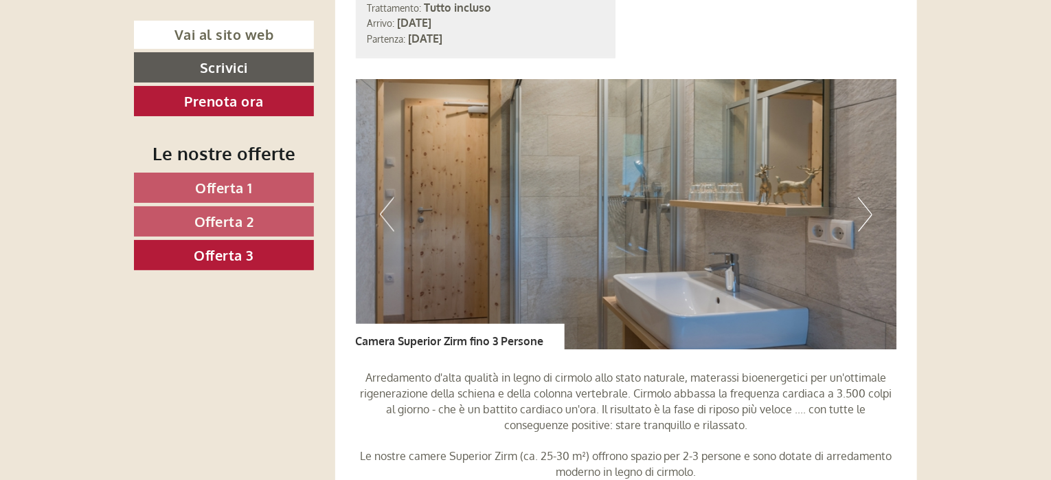
click at [871, 212] on button "Next" at bounding box center [865, 214] width 14 height 34
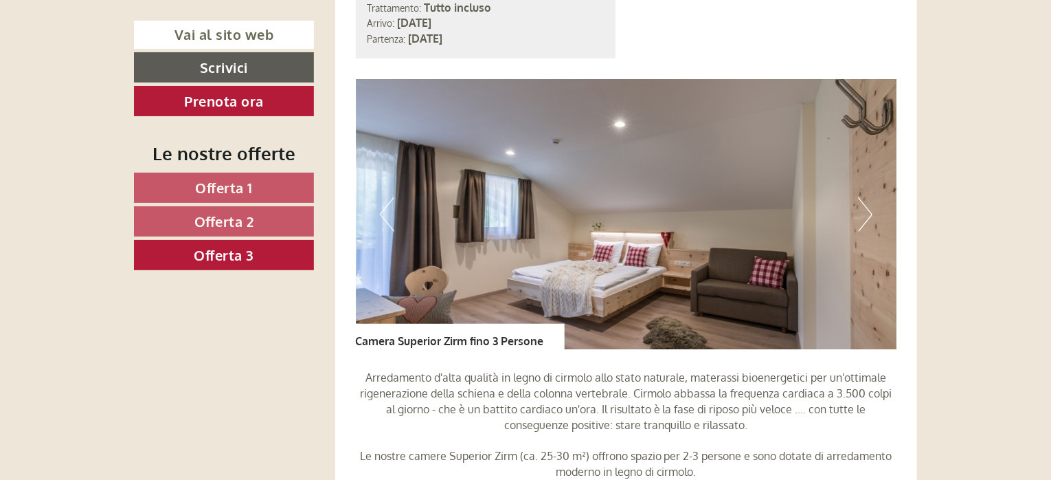
click at [871, 213] on button "Next" at bounding box center [865, 214] width 14 height 34
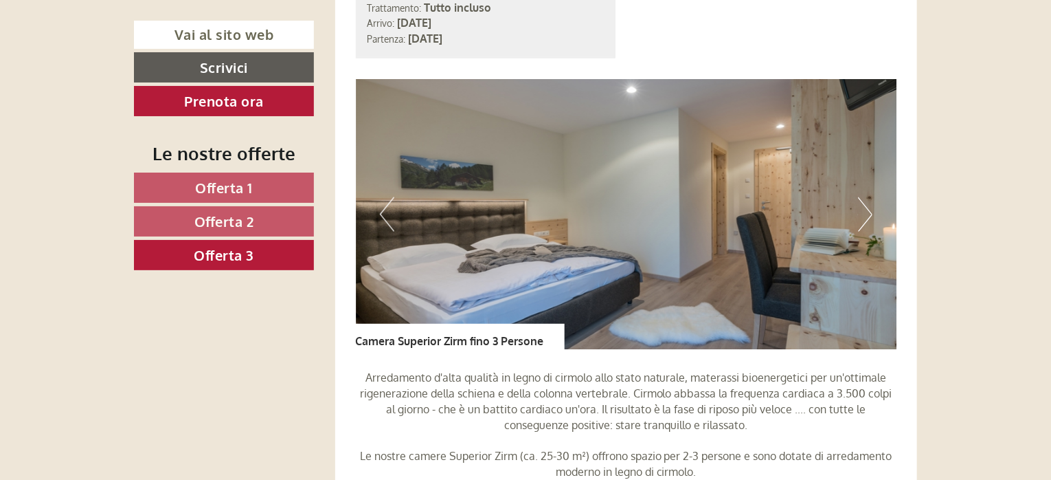
click at [871, 213] on button "Next" at bounding box center [865, 214] width 14 height 34
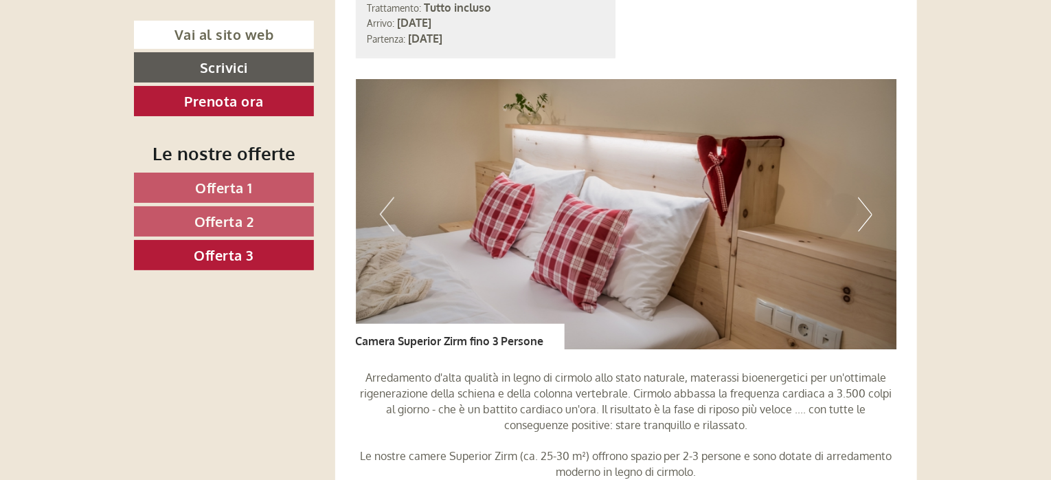
click at [871, 213] on button "Next" at bounding box center [865, 214] width 14 height 34
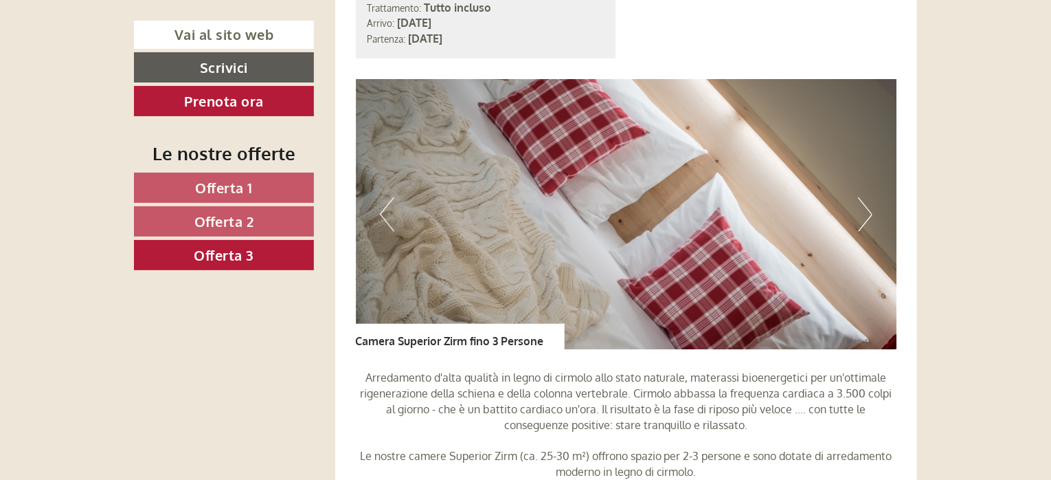
click at [871, 213] on button "Next" at bounding box center [865, 214] width 14 height 34
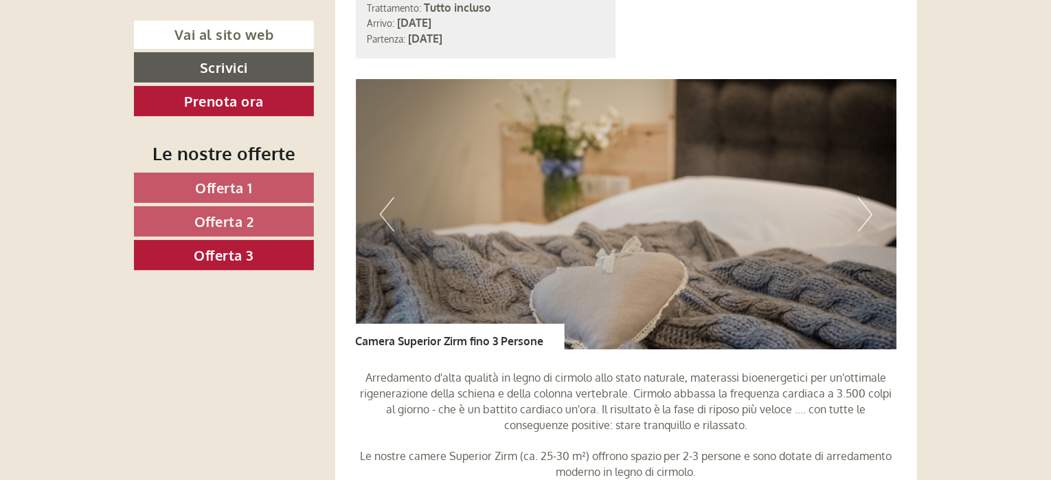
click at [872, 212] on button "Next" at bounding box center [865, 214] width 14 height 34
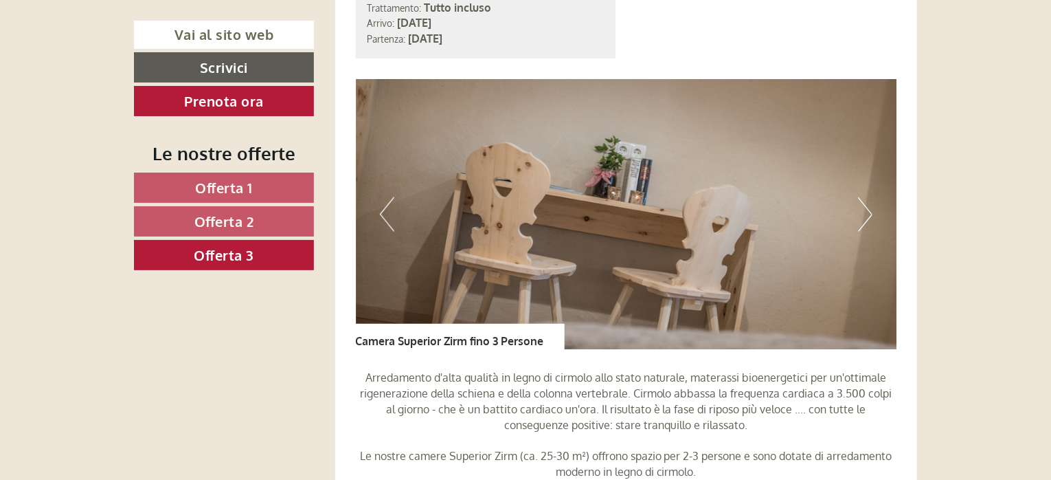
click at [874, 212] on img at bounding box center [626, 214] width 541 height 271
click at [866, 212] on button "Next" at bounding box center [865, 214] width 14 height 34
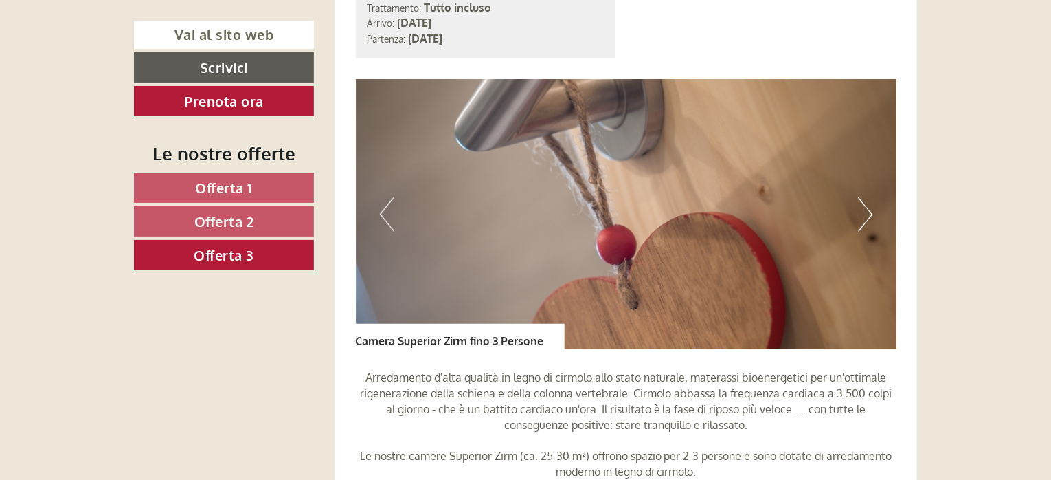
click at [866, 212] on button "Next" at bounding box center [865, 214] width 14 height 34
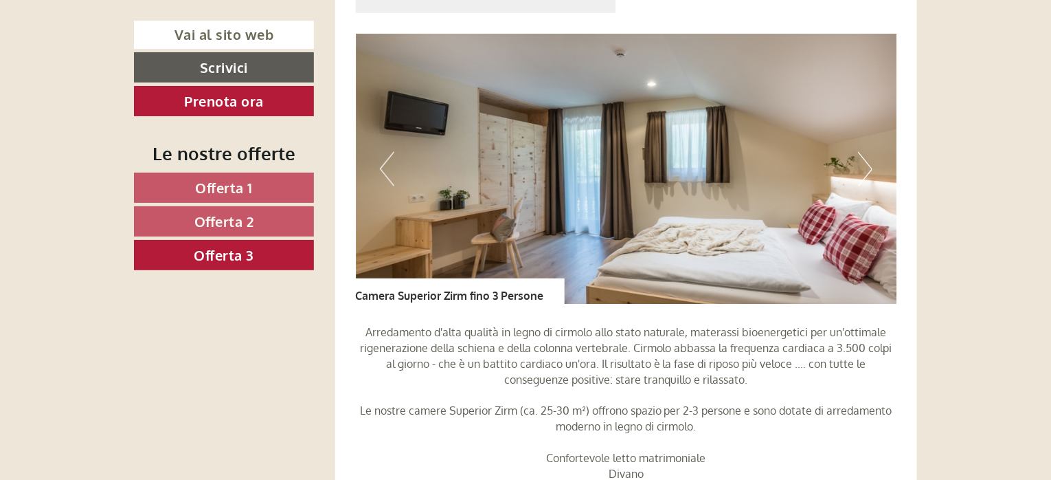
scroll to position [947, 0]
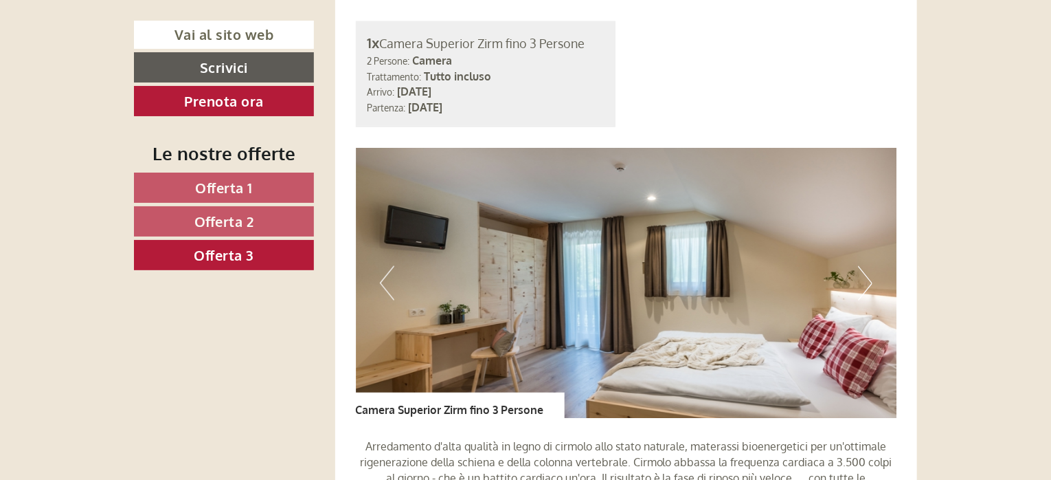
drag, startPoint x: 233, startPoint y: 183, endPoint x: 234, endPoint y: 192, distance: 8.3
click at [233, 185] on span "Offerta 1" at bounding box center [224, 188] width 58 height 18
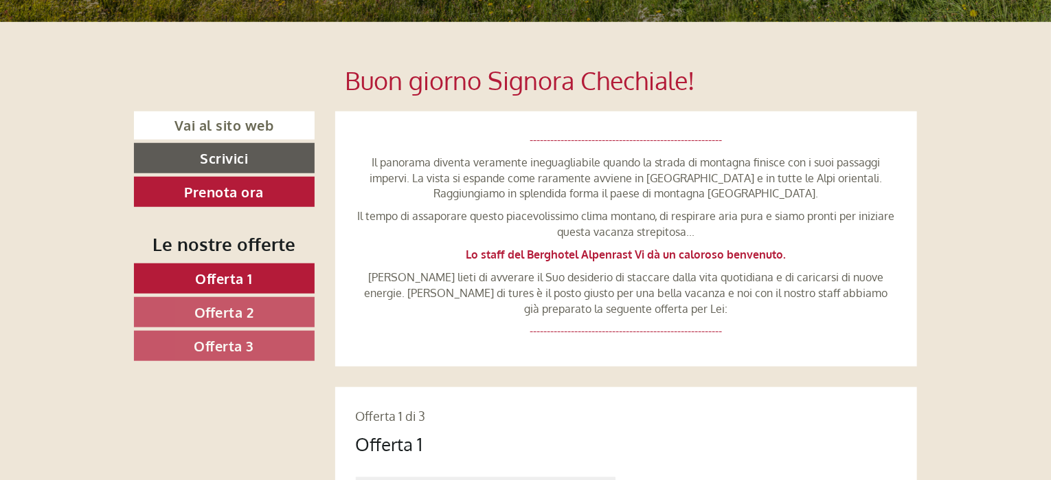
scroll to position [535, 0]
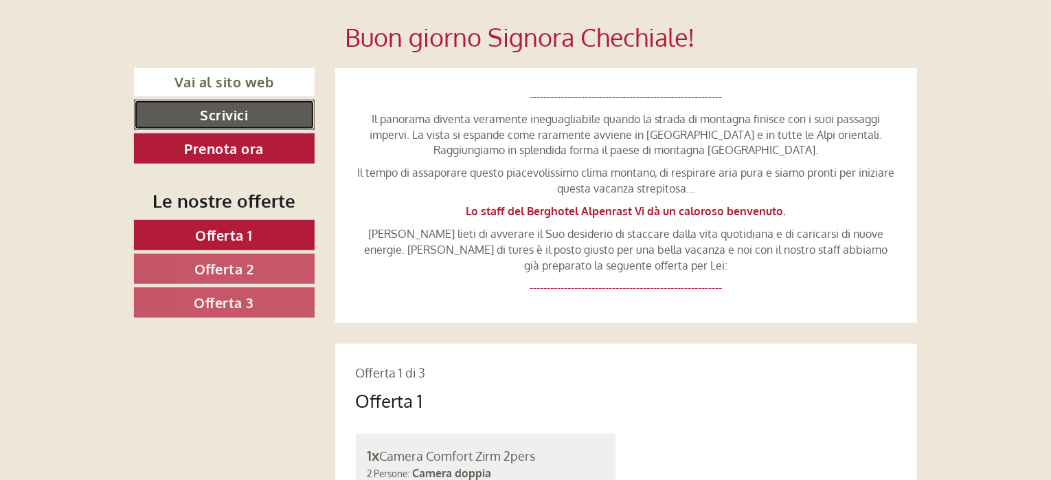
click at [232, 109] on link "Scrivici" at bounding box center [224, 115] width 181 height 30
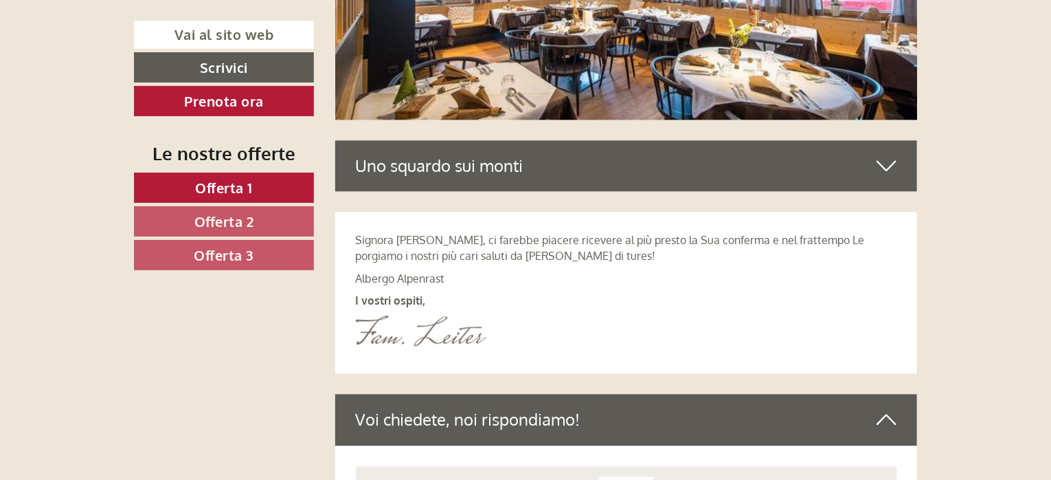
scroll to position [3944, 0]
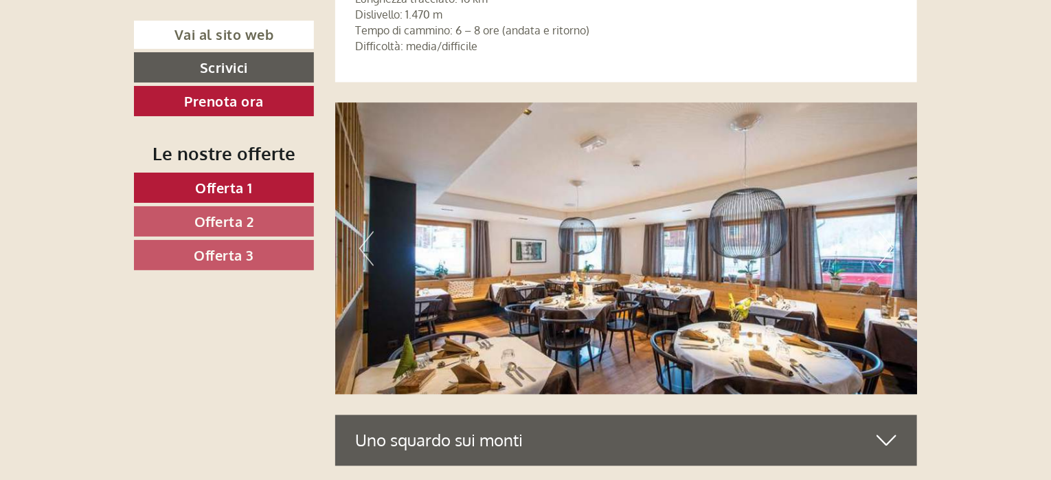
click at [361, 250] on button "Previous" at bounding box center [366, 249] width 14 height 34
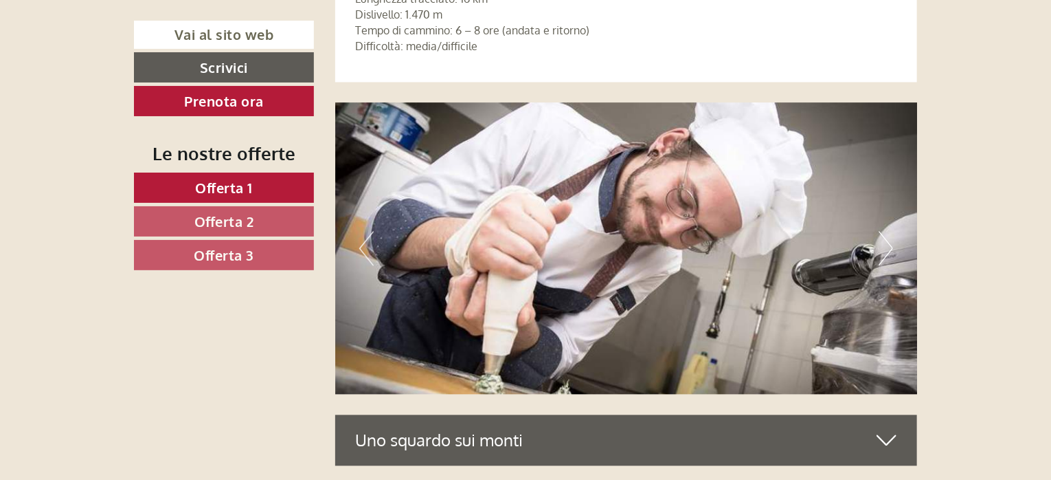
click at [886, 247] on button "Next" at bounding box center [886, 249] width 14 height 34
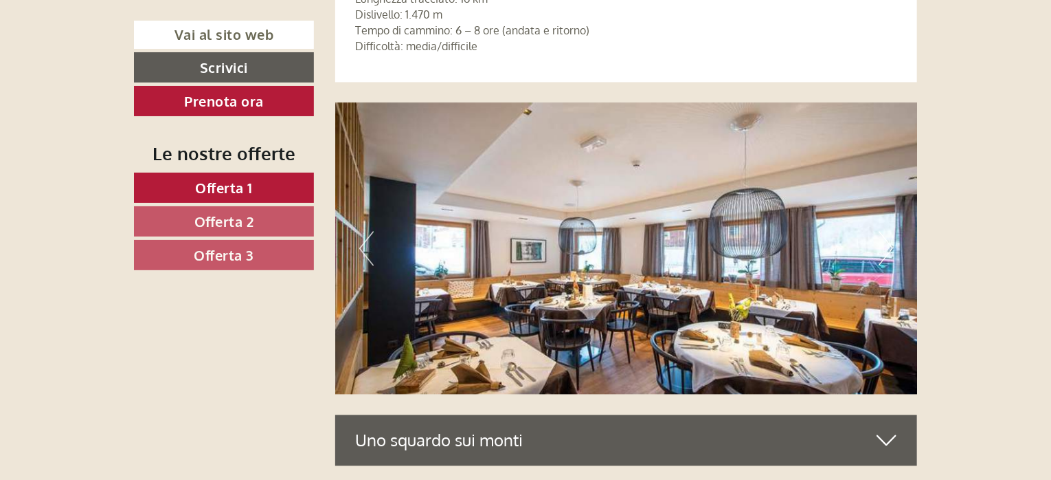
click at [886, 246] on button "Next" at bounding box center [886, 249] width 14 height 34
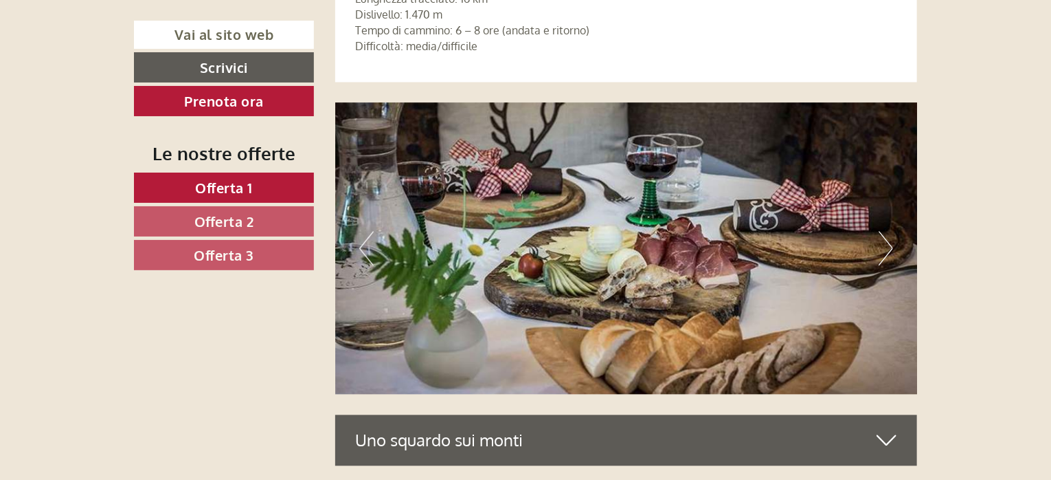
click at [886, 246] on button "Next" at bounding box center [886, 249] width 14 height 34
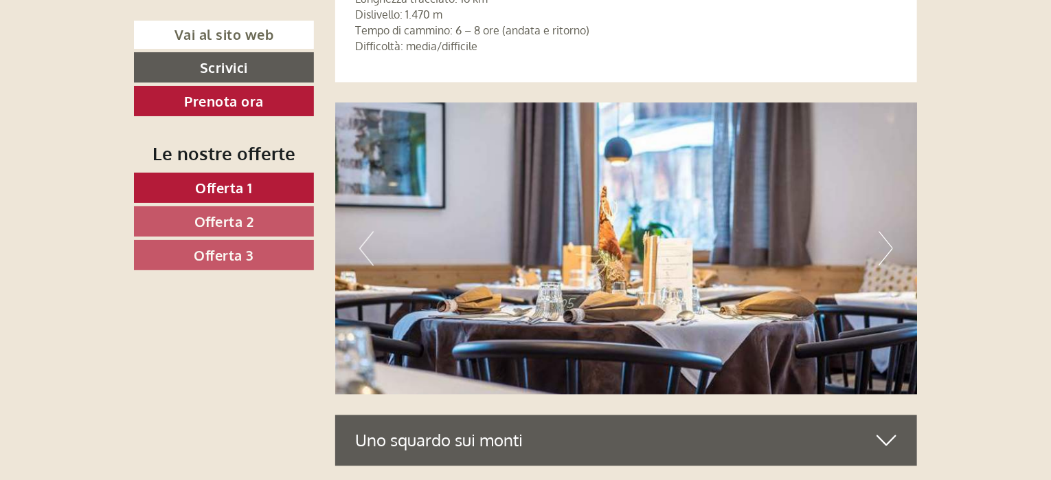
click at [889, 245] on button "Next" at bounding box center [886, 249] width 14 height 34
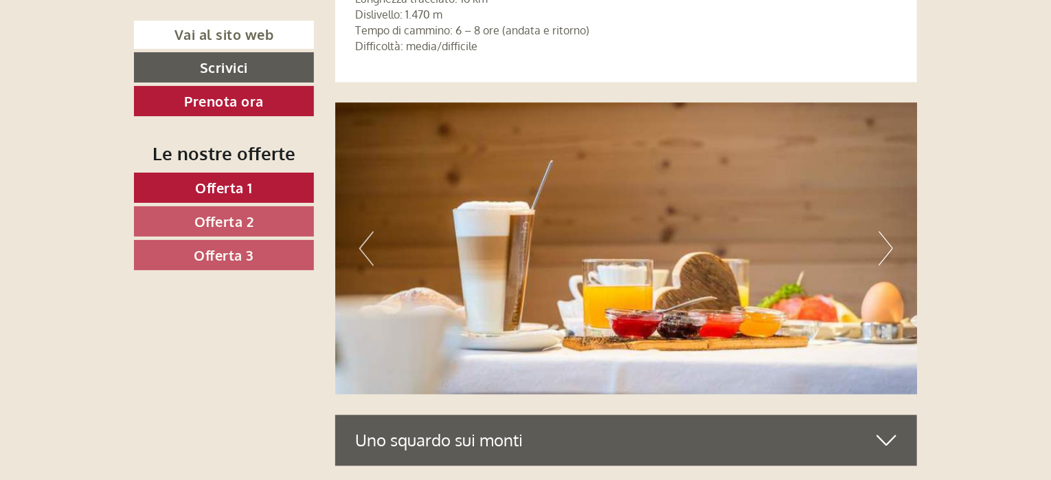
click at [887, 245] on button "Next" at bounding box center [886, 249] width 14 height 34
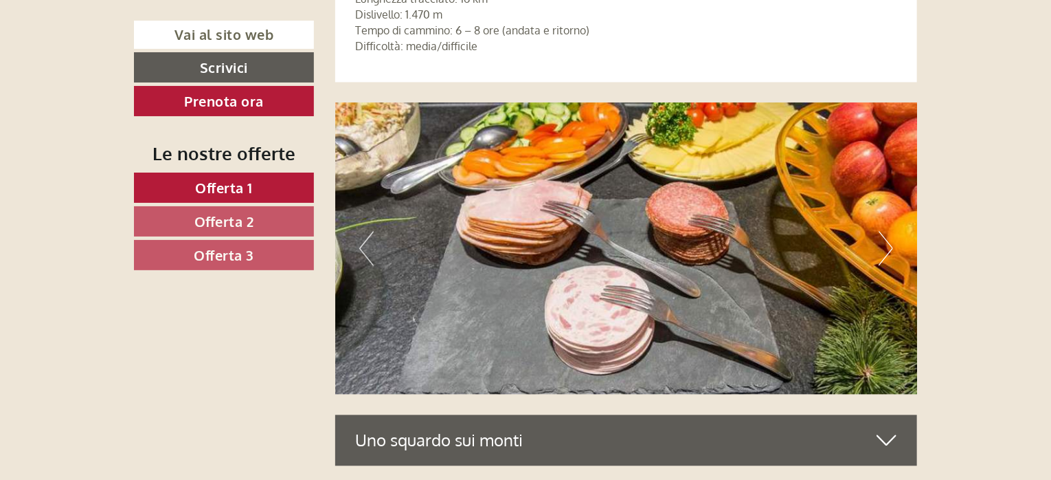
click at [887, 245] on button "Next" at bounding box center [886, 249] width 14 height 34
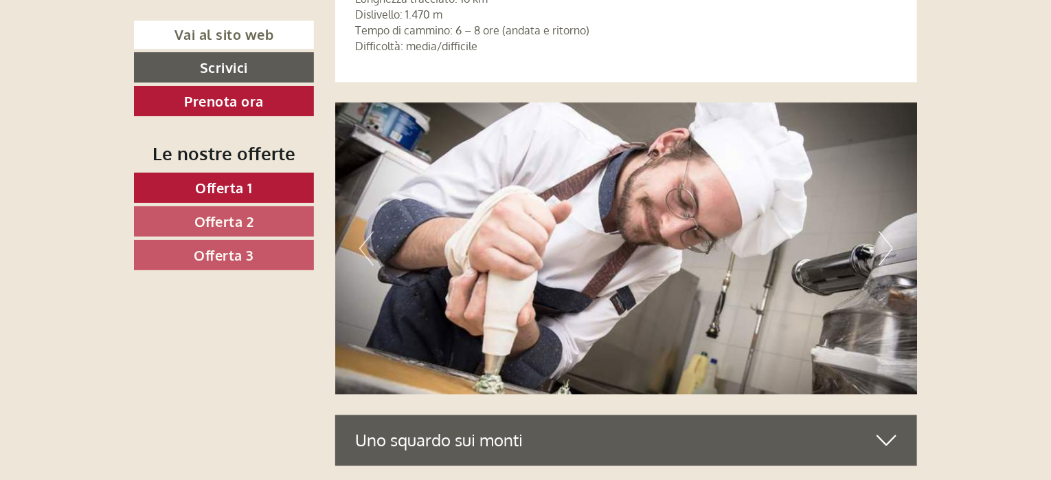
click at [887, 245] on button "Next" at bounding box center [886, 249] width 14 height 34
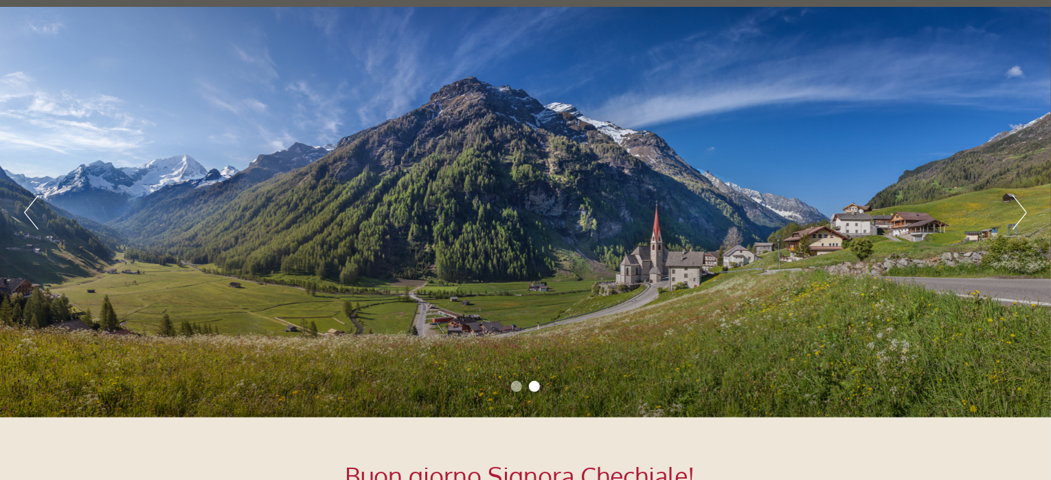
scroll to position [0, 0]
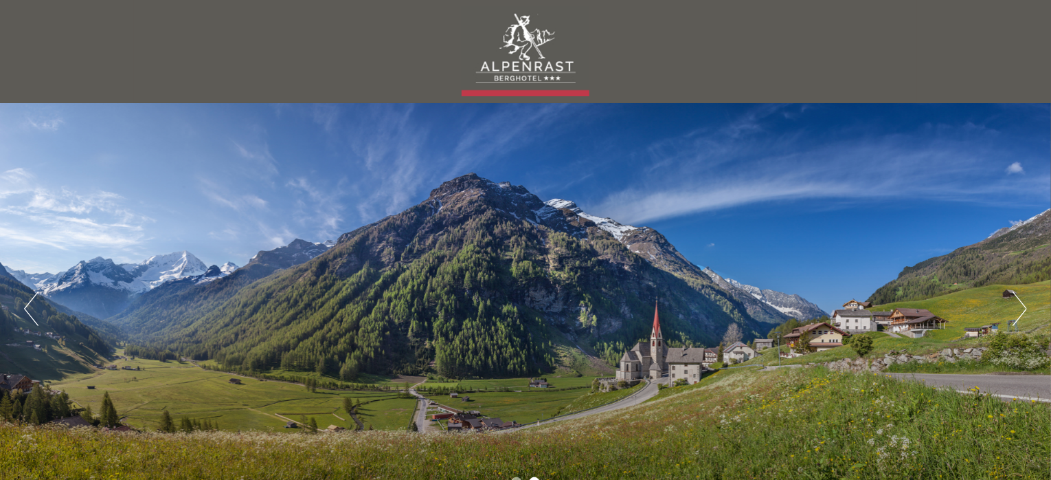
scroll to position [535, 0]
